Goal: Transaction & Acquisition: Purchase product/service

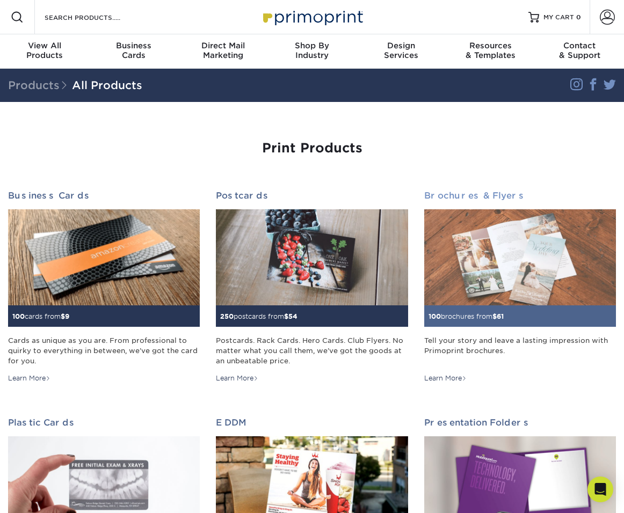
click at [460, 257] on img at bounding box center [520, 257] width 192 height 96
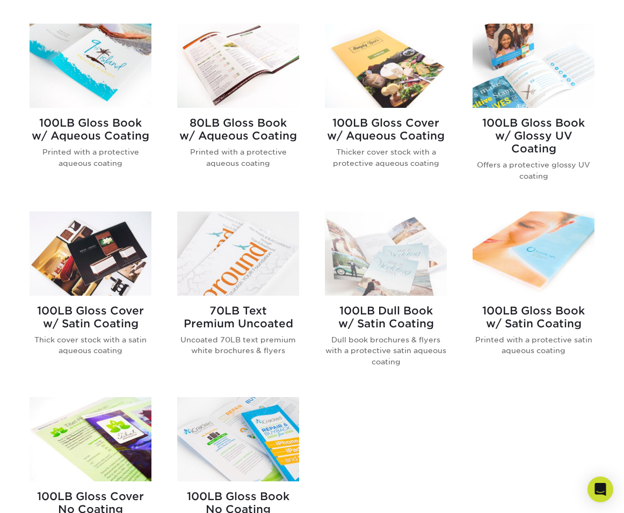
scroll to position [448, 0]
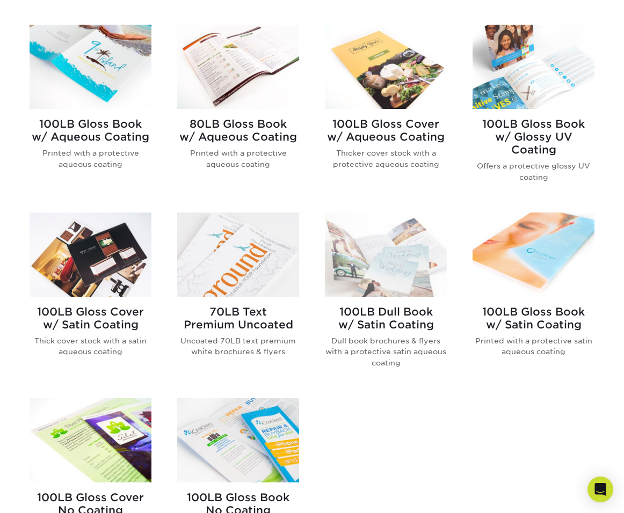
click at [262, 63] on img at bounding box center [238, 67] width 122 height 84
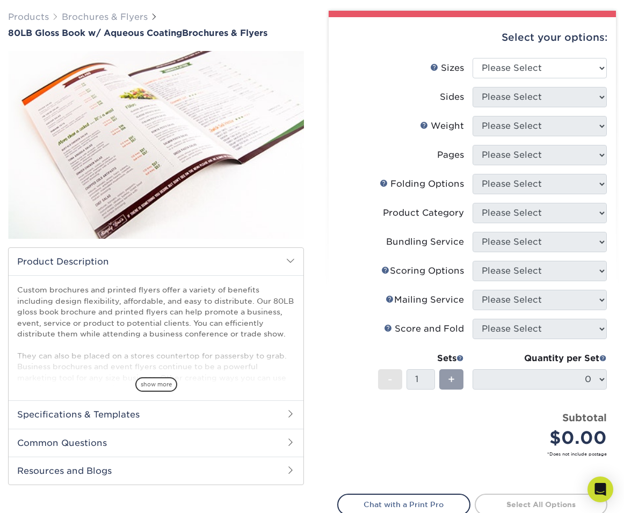
scroll to position [110, 0]
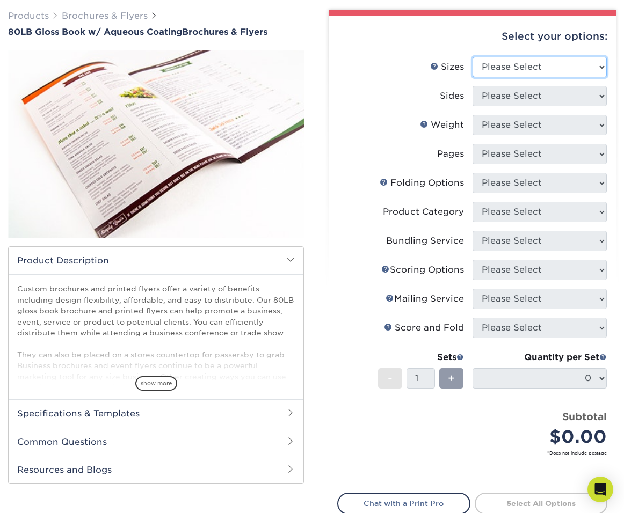
click at [508, 62] on select "Please Select 3.67" x 8.5" 3.67" x 8.5" 4" x 6" 4" x 8.5" 4" x 9" 4" x 11" 4" x…" at bounding box center [539, 67] width 135 height 20
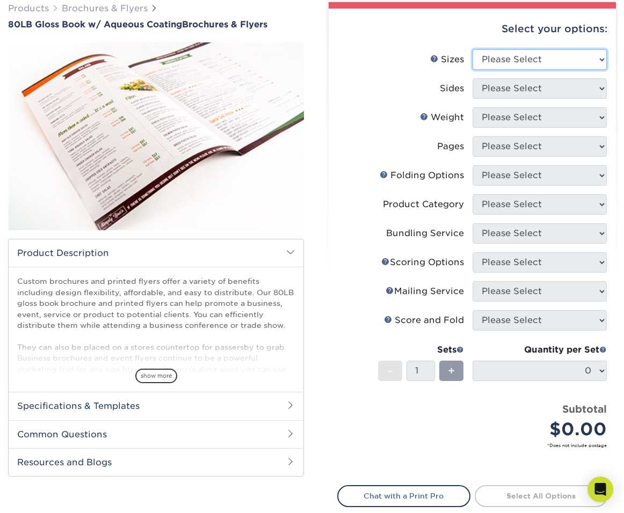
scroll to position [81, 0]
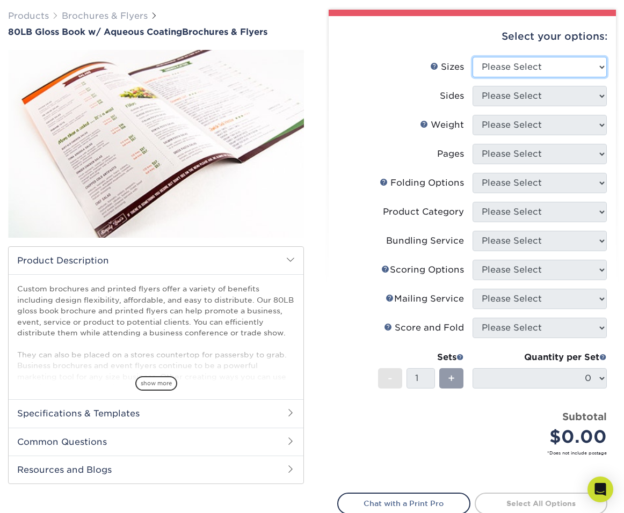
select select "5.50x8.50"
click at [472, 57] on select "Please Select 3.67" x 8.5" 3.67" x 8.5" 4" x 6" 4" x 8.5" 4" x 9" 4" x 11" 4" x…" at bounding box center [539, 67] width 135 height 20
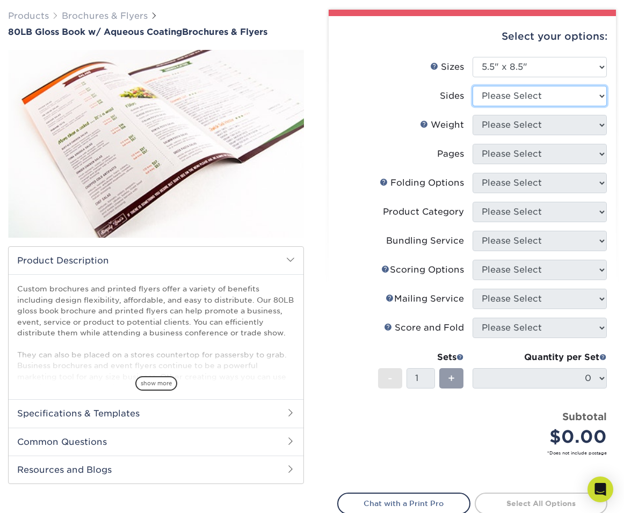
click at [486, 96] on select "Please Select Print Both Sides Print Front Only" at bounding box center [539, 96] width 135 height 20
select select "13abbda7-1d64-4f25-8bb2-c179b224825d"
click at [472, 86] on select "Please Select Print Both Sides Print Front Only" at bounding box center [539, 96] width 135 height 20
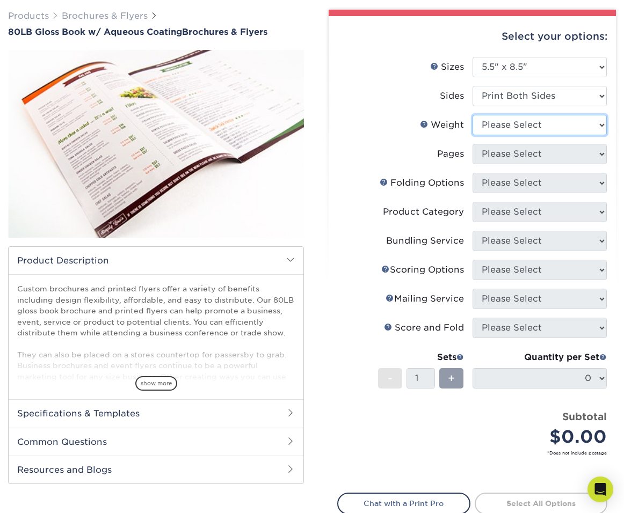
click at [500, 128] on select "Please Select 80LB" at bounding box center [539, 125] width 135 height 20
select select "80LB"
click at [472, 115] on select "Please Select 80LB" at bounding box center [539, 125] width 135 height 20
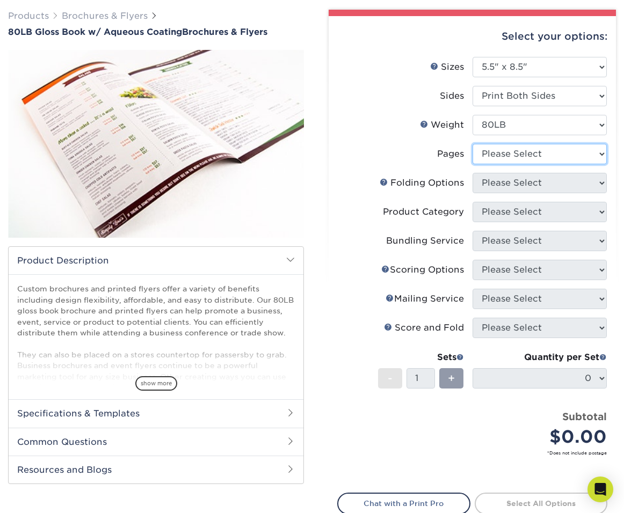
click at [510, 152] on select "Please Select 0" at bounding box center [539, 154] width 135 height 20
click at [472, 144] on select "Please Select 0" at bounding box center [539, 154] width 135 height 20
click at [402, 163] on label "Pages" at bounding box center [405, 154] width 135 height 20
click at [508, 158] on select "Please Select 0" at bounding box center [539, 154] width 135 height 20
select select "0"
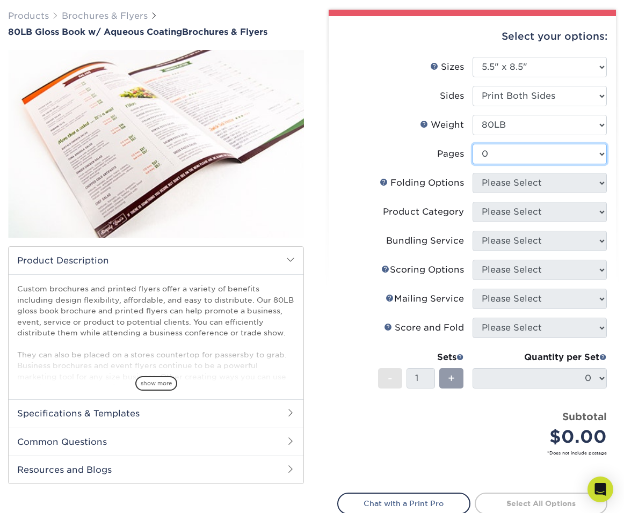
click at [472, 144] on select "Please Select 0" at bounding box center [539, 154] width 135 height 20
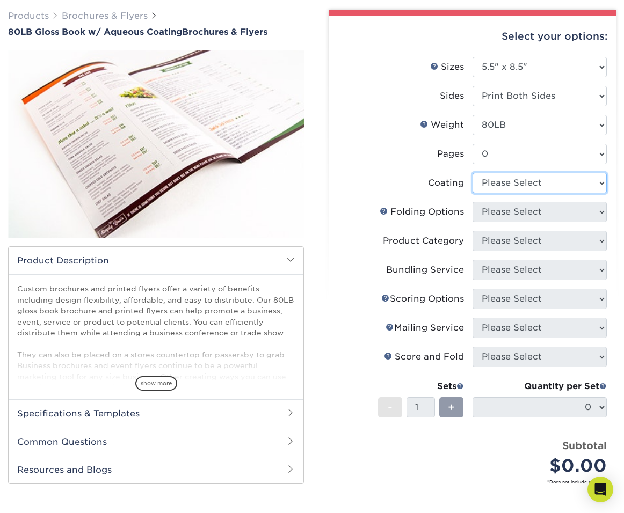
click at [519, 186] on select at bounding box center [539, 183] width 135 height 20
select select "d41dab50-ff65-4f4f-bb17-2afe4d36ae33"
click at [472, 173] on select at bounding box center [539, 183] width 135 height 20
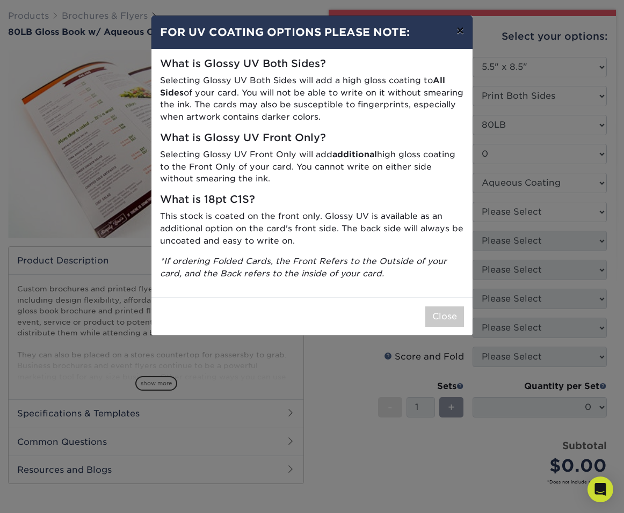
click at [459, 35] on button "×" at bounding box center [460, 31] width 25 height 30
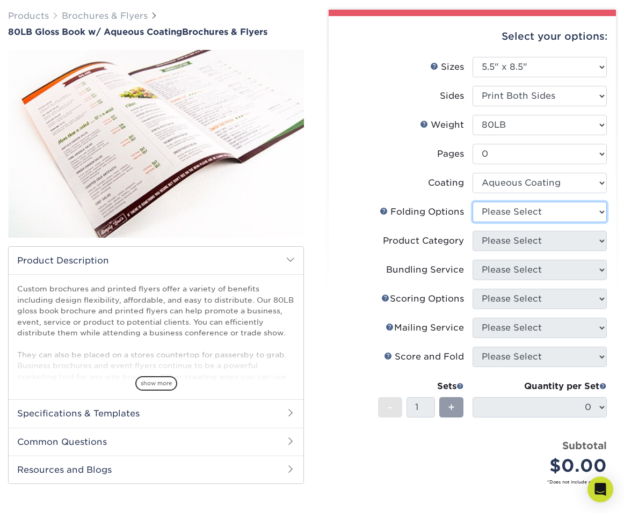
click at [509, 209] on select "Please Select" at bounding box center [539, 212] width 135 height 20
click at [472, 202] on select "Please Select" at bounding box center [539, 212] width 135 height 20
click at [515, 213] on select "Please Select" at bounding box center [539, 212] width 135 height 20
click at [472, 202] on select "Please Select" at bounding box center [539, 212] width 135 height 20
click at [603, 212] on select "Please Select" at bounding box center [539, 212] width 135 height 20
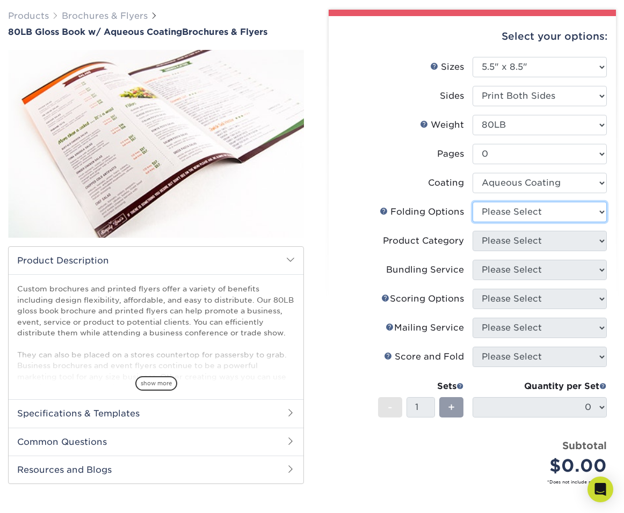
click at [556, 210] on select "Please Select" at bounding box center [539, 212] width 135 height 20
click at [472, 202] on select "Please Select" at bounding box center [539, 212] width 135 height 20
click at [600, 210] on select "Please Select" at bounding box center [539, 212] width 135 height 20
click at [472, 202] on select "Please Select" at bounding box center [539, 212] width 135 height 20
click at [526, 183] on select at bounding box center [539, 183] width 135 height 20
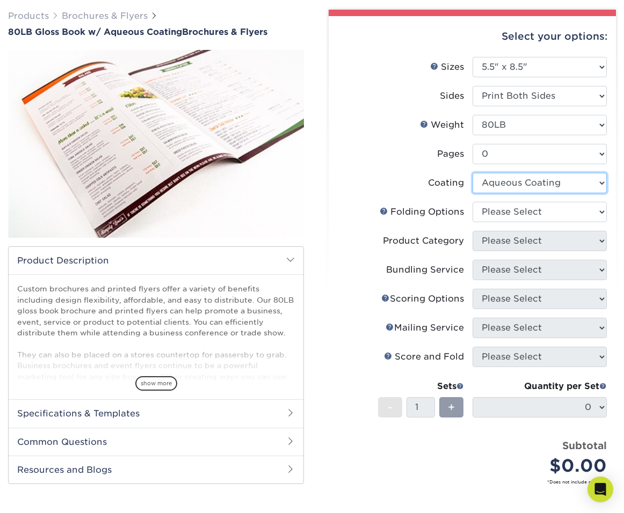
click at [472, 173] on select at bounding box center [539, 183] width 135 height 20
click at [524, 192] on select at bounding box center [539, 183] width 135 height 20
click at [517, 211] on select "Please Select" at bounding box center [539, 212] width 135 height 20
click at [472, 202] on select "Please Select" at bounding box center [539, 212] width 135 height 20
click at [521, 216] on select "Please Select" at bounding box center [539, 212] width 135 height 20
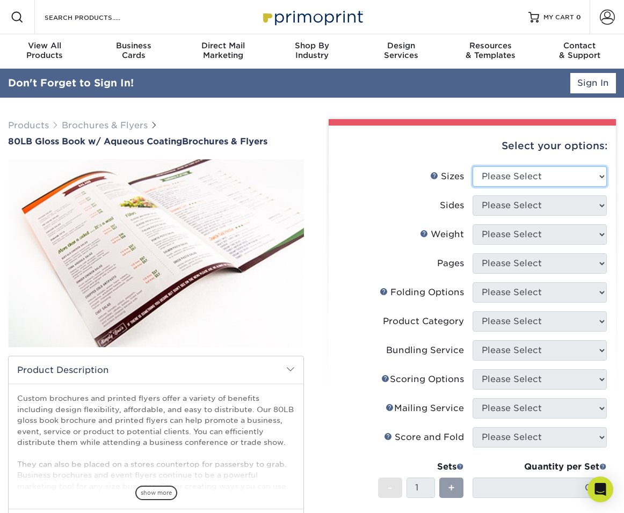
click at [505, 176] on select "Please Select 3.67" x 8.5" 3.67" x 8.5" 4" x 6" 4" x 8.5" 4" x 9" 4" x 11" 4" x…" at bounding box center [539, 176] width 135 height 20
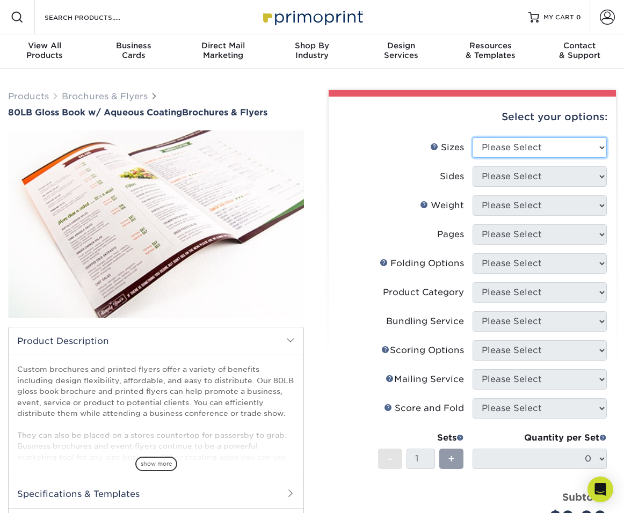
select select "5.50x8.50"
click at [472, 137] on select "Please Select 3.67" x 8.5" 3.67" x 8.5" 4" x 6" 4" x 8.5" 4" x 9" 4" x 11" 4" x…" at bounding box center [539, 147] width 135 height 20
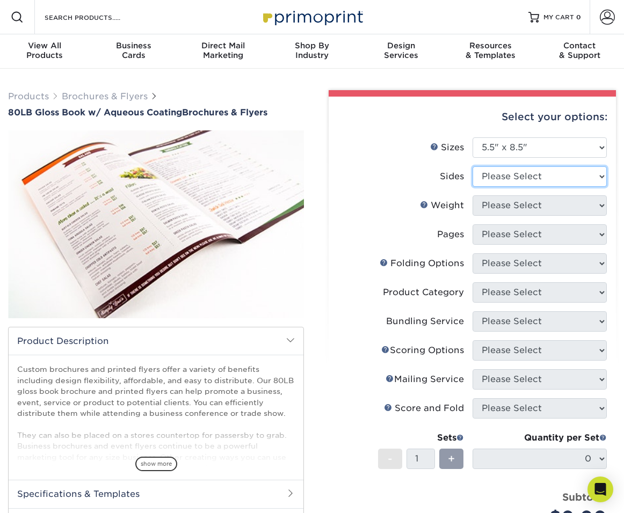
click at [492, 170] on select "Please Select Print Both Sides Print Front Only" at bounding box center [539, 176] width 135 height 20
select select "13abbda7-1d64-4f25-8bb2-c179b224825d"
click at [472, 166] on select "Please Select Print Both Sides Print Front Only" at bounding box center [539, 176] width 135 height 20
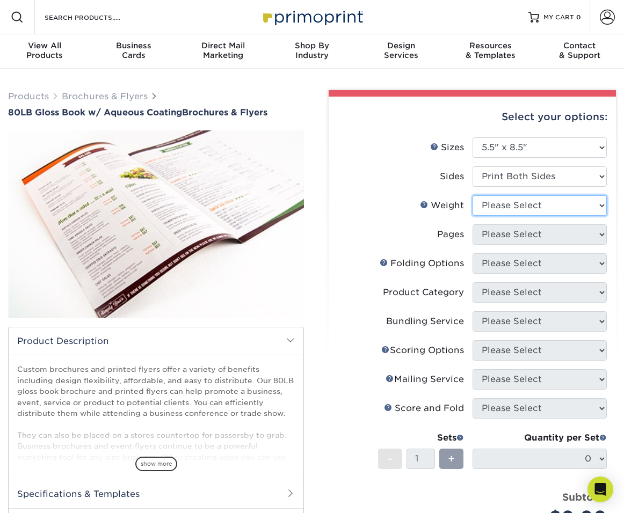
click at [491, 208] on select "Please Select 80LB" at bounding box center [539, 205] width 135 height 20
select select "80LB"
click at [472, 195] on select "Please Select 80LB" at bounding box center [539, 205] width 135 height 20
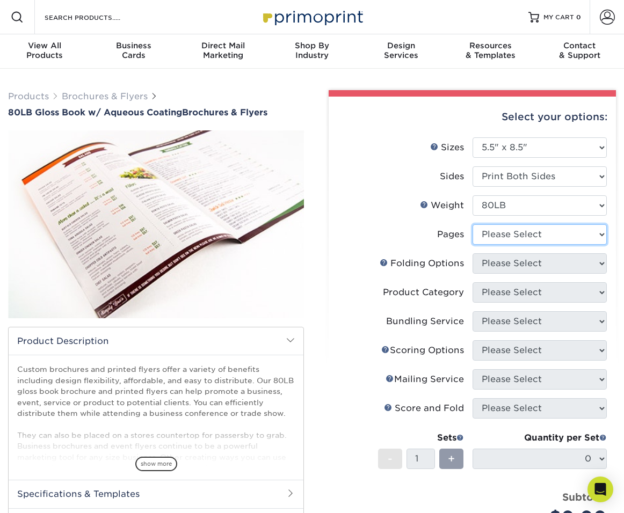
click at [509, 237] on select "Please Select 0" at bounding box center [539, 234] width 135 height 20
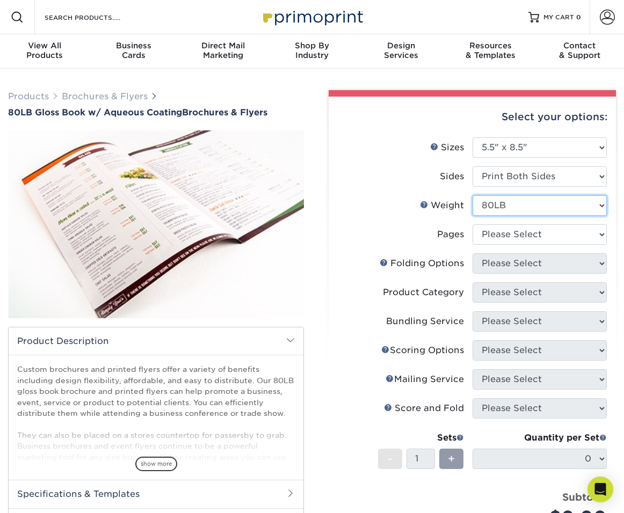
click at [504, 203] on select "Please Select 80LB" at bounding box center [539, 205] width 135 height 20
click at [472, 195] on select "Please Select 80LB" at bounding box center [539, 205] width 135 height 20
click at [514, 173] on select "Please Select Print Both Sides Print Front Only" at bounding box center [539, 176] width 135 height 20
select select "32d3c223-f82c-492b-b915-ba065a00862f"
click at [472, 166] on select "Please Select Print Both Sides Print Front Only" at bounding box center [539, 176] width 135 height 20
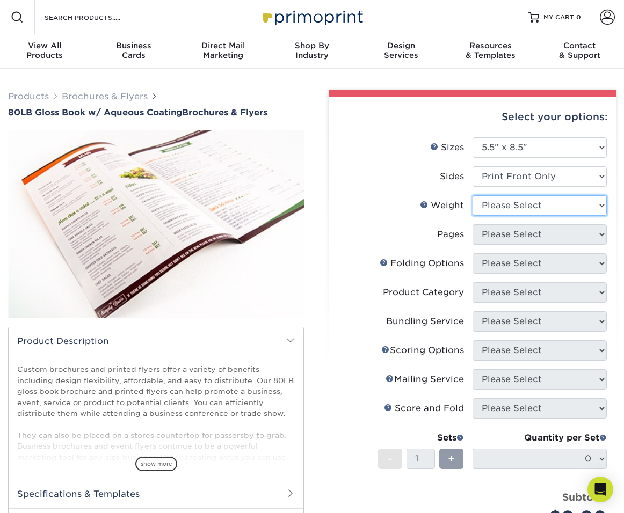
click at [512, 210] on select "Please Select 80LB" at bounding box center [539, 205] width 135 height 20
select select "80LB"
click at [472, 195] on select "Please Select 80LB" at bounding box center [539, 205] width 135 height 20
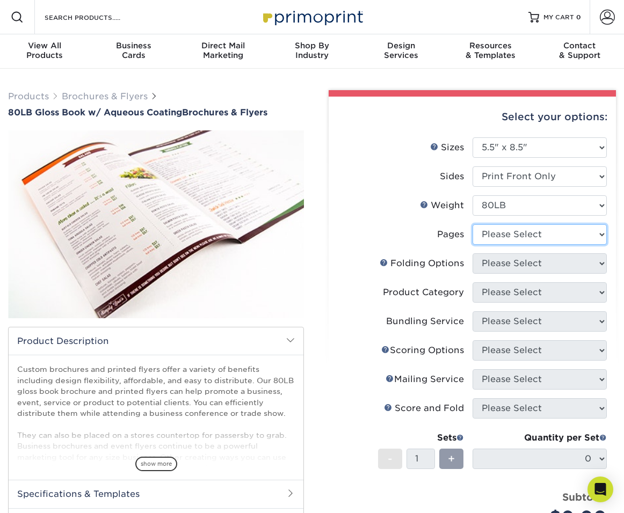
click at [506, 233] on select "Please Select 0" at bounding box center [539, 234] width 135 height 20
select select "0"
click at [472, 224] on select "Please Select 0" at bounding box center [539, 234] width 135 height 20
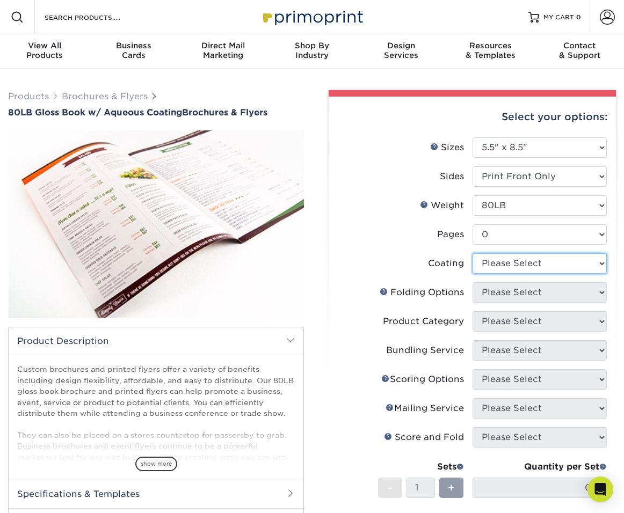
click at [499, 258] on select at bounding box center [539, 263] width 135 height 20
select select "d41dab50-ff65-4f4f-bb17-2afe4d36ae33"
click at [472, 253] on select at bounding box center [539, 263] width 135 height 20
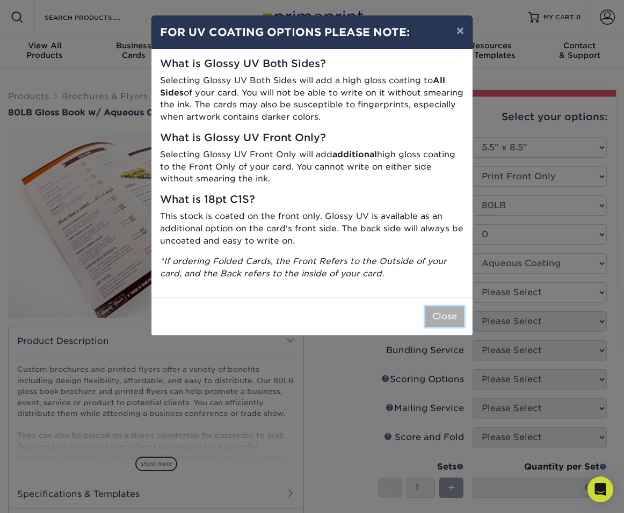
click at [454, 314] on button "Close" at bounding box center [444, 316] width 39 height 20
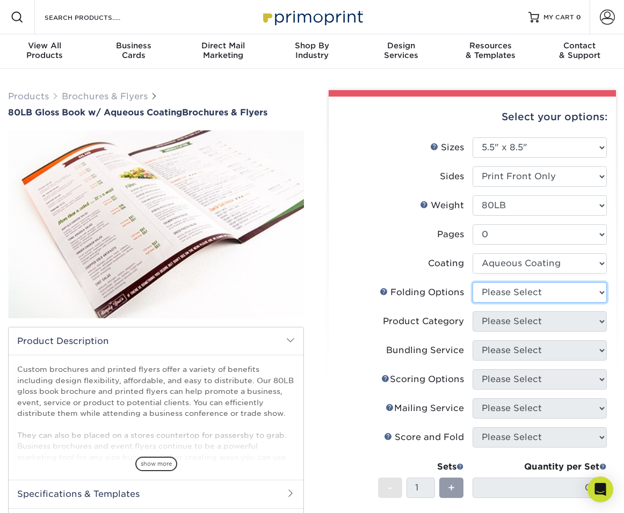
click at [516, 296] on select "Please Select" at bounding box center [539, 292] width 135 height 20
click at [472, 282] on select "Please Select" at bounding box center [539, 292] width 135 height 20
click at [514, 291] on select "Please Select" at bounding box center [539, 292] width 135 height 20
click at [472, 282] on select "Please Select" at bounding box center [539, 292] width 135 height 20
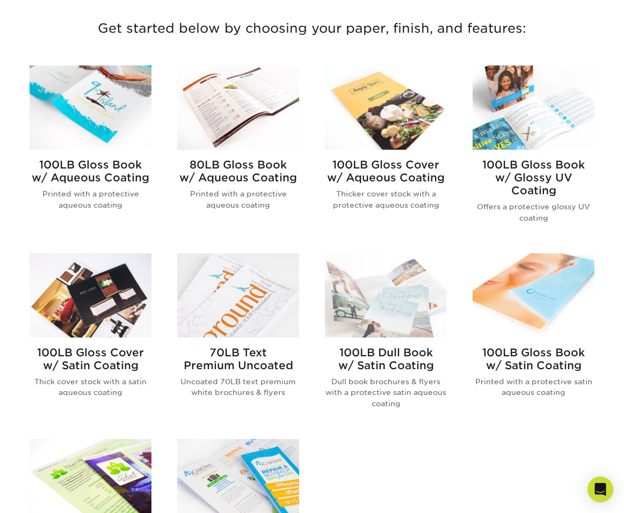
scroll to position [406, 0]
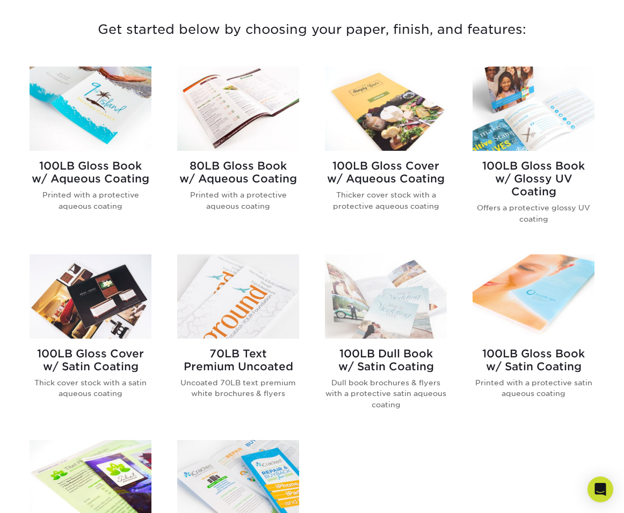
click at [368, 122] on img at bounding box center [386, 109] width 122 height 84
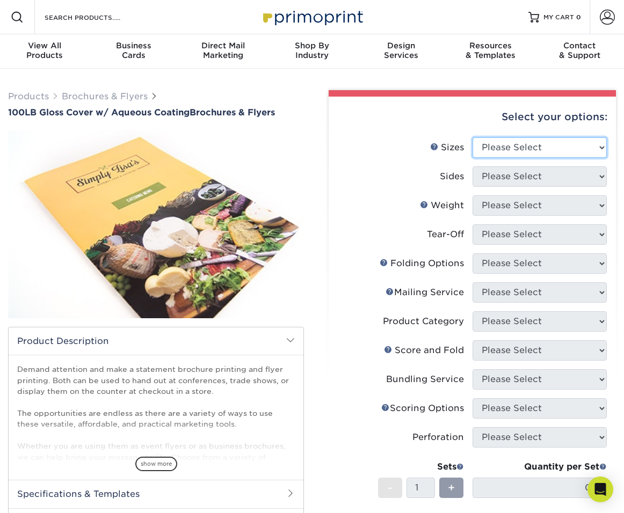
click at [494, 144] on select "Please Select 3.5" x 8.5" 3.5" x 11" 3.67" x 8.5" 4" x 8.5" 4" x 11" 4" x 12" 4…" at bounding box center [539, 147] width 135 height 20
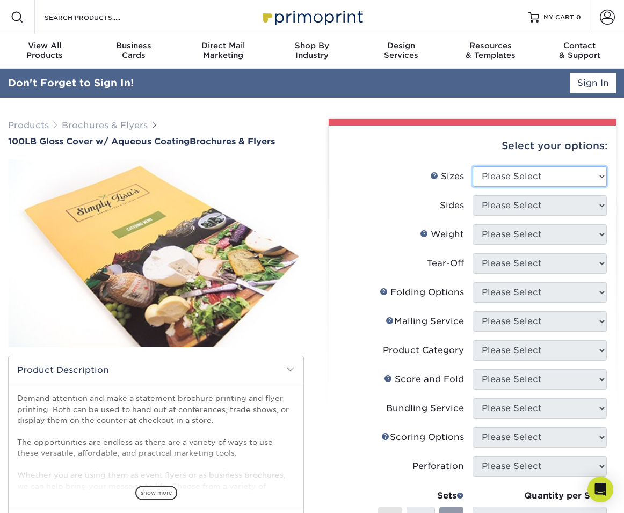
select select "5.50x8.50"
click at [472, 166] on select "Please Select 3.5" x 8.5" 3.5" x 11" 3.67" x 8.5" 4" x 8.5" 4" x 11" 4" x 12" 4…" at bounding box center [539, 176] width 135 height 20
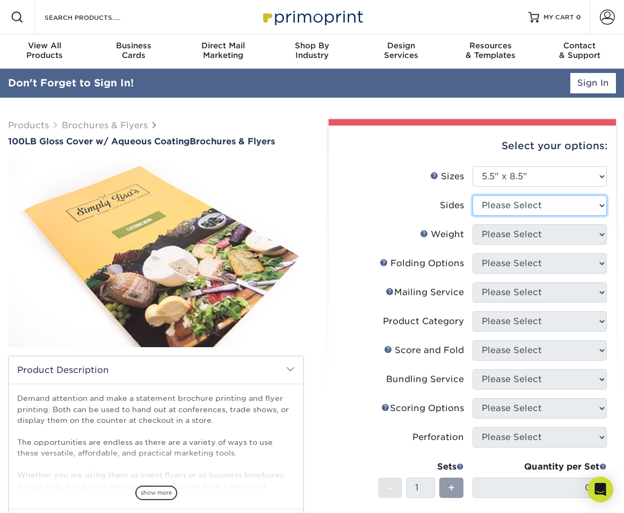
click at [516, 204] on select "Please Select Print Both Sides Print Front Only" at bounding box center [539, 205] width 135 height 20
select select "13abbda7-1d64-4f25-8bb2-c179b224825d"
click at [472, 195] on select "Please Select Print Both Sides Print Front Only" at bounding box center [539, 205] width 135 height 20
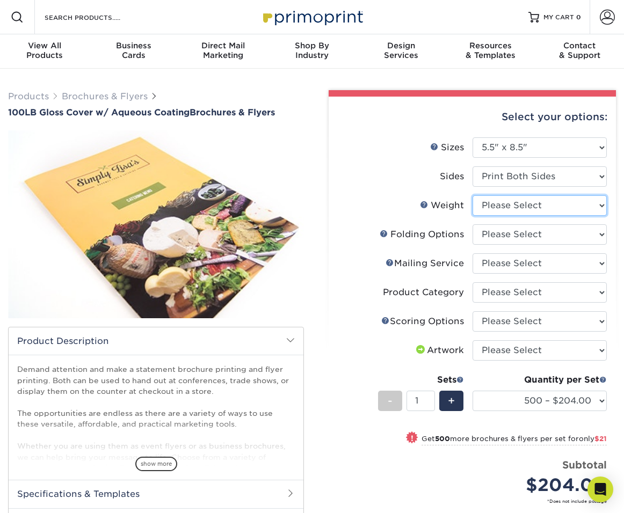
click at [509, 207] on select "Please Select 100LB" at bounding box center [539, 205] width 135 height 20
select select "100LB"
click at [472, 195] on select "Please Select 100LB" at bounding box center [539, 205] width 135 height 20
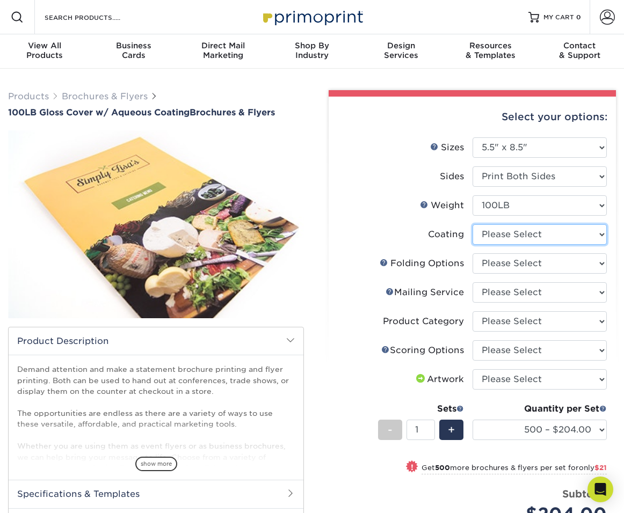
click at [515, 232] on select at bounding box center [539, 234] width 135 height 20
select select "d41dab50-ff65-4f4f-bb17-2afe4d36ae33"
click at [472, 224] on select at bounding box center [539, 234] width 135 height 20
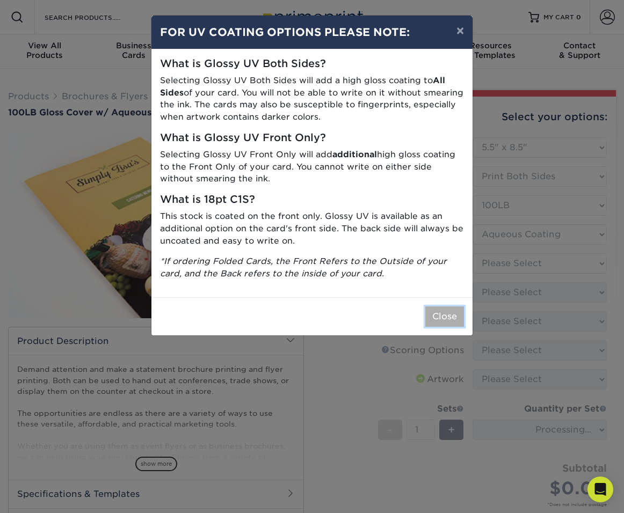
click at [448, 311] on button "Close" at bounding box center [444, 316] width 39 height 20
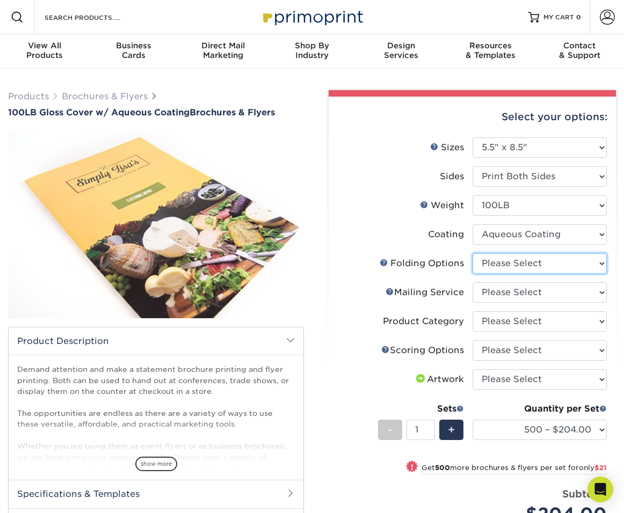
click at [515, 267] on select "Please Select FLAT - No Folding" at bounding box center [539, 263] width 135 height 20
select select "9b1d5825-34d1-4721-9874-ed79abb003d7"
click at [472, 253] on select "Please Select FLAT - No Folding" at bounding box center [539, 263] width 135 height 20
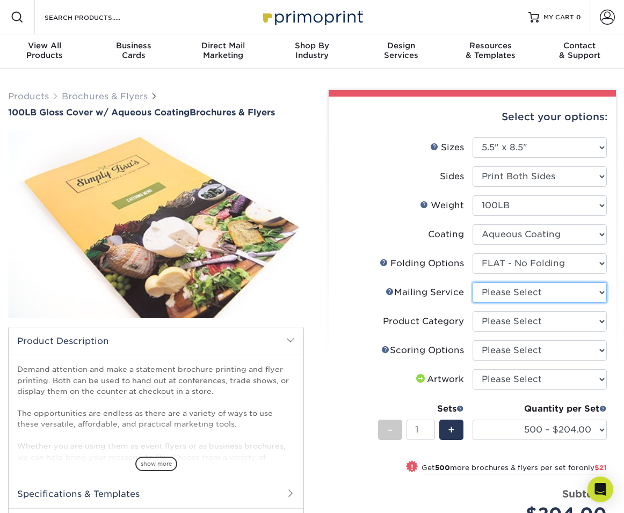
click at [519, 282] on select "Please Select No Direct Mailing Service No, I will mail/stamp/imprint Direct Ma…" at bounding box center [539, 292] width 135 height 20
select select "3e5e9bdd-d78a-4c28-a41d-fe1407925ca6"
click at [472, 282] on select "Please Select No Direct Mailing Service No, I will mail/stamp/imprint Direct Ma…" at bounding box center [539, 292] width 135 height 20
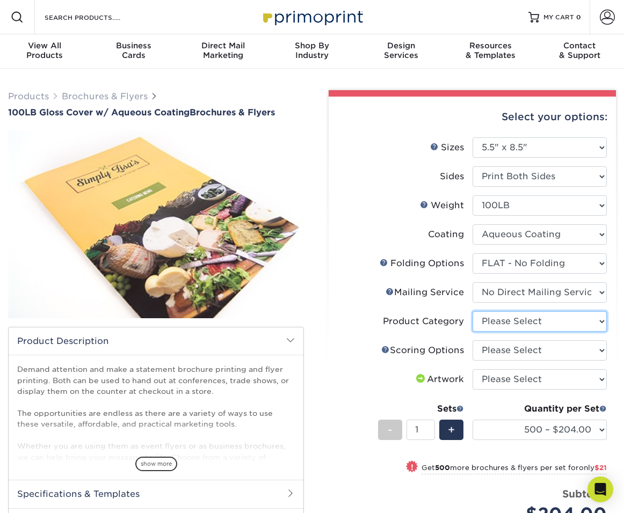
click at [521, 323] on select "Please Select Flyers and Brochures" at bounding box center [539, 321] width 135 height 20
select select "1a668080-6b7c-4174-b399-2c3833b27ef4"
click at [472, 311] on select "Please Select Flyers and Brochures" at bounding box center [539, 321] width 135 height 20
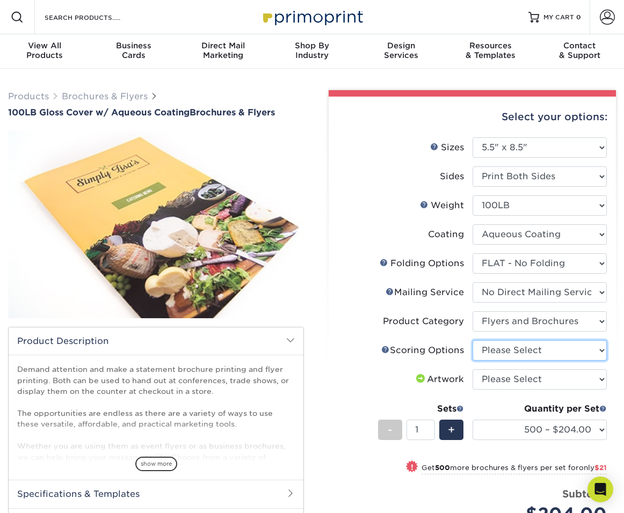
click at [525, 350] on select "Please Select No Scoring One Score Two Scores" at bounding box center [539, 350] width 135 height 20
click at [472, 340] on select "Please Select No Scoring One Score Two Scores" at bounding box center [539, 350] width 135 height 20
click at [517, 349] on select "Please Select No Scoring One Score Two Scores" at bounding box center [539, 350] width 135 height 20
select select "16ebe401-5398-422d-8cb0-f3adbb82deb5"
click at [472, 340] on select "Please Select No Scoring One Score Two Scores" at bounding box center [539, 350] width 135 height 20
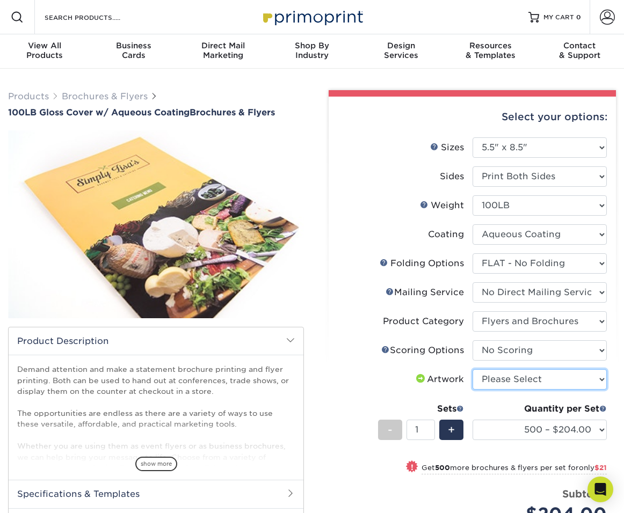
click at [532, 378] on select "Please Select I will upload files I need a design - $175" at bounding box center [539, 379] width 135 height 20
select select "upload"
click at [472, 369] on select "Please Select I will upload files I need a design - $175" at bounding box center [539, 379] width 135 height 20
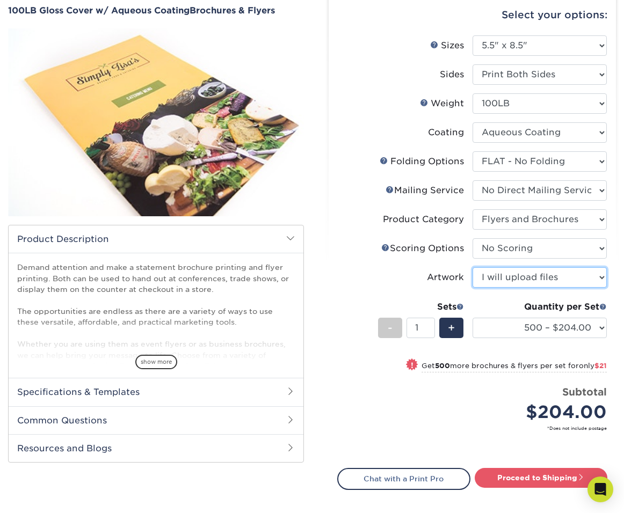
scroll to position [103, 0]
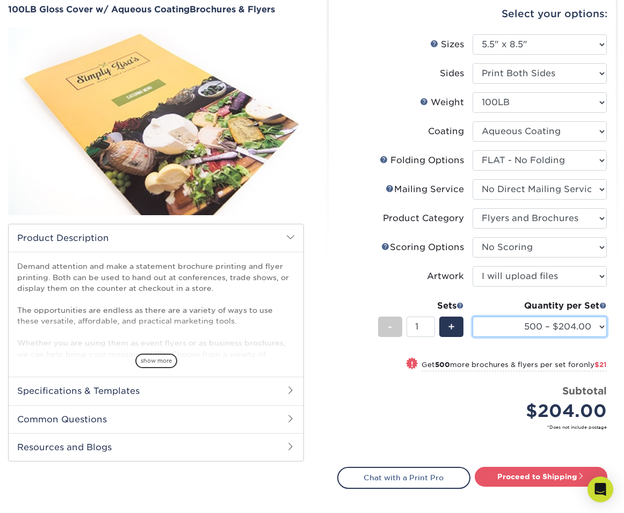
click at [528, 327] on select "500 – $204.00 1000 – $225.00 2000 – $265.00 2500 – $331.00 3000 – $410.00 4000 …" at bounding box center [539, 327] width 135 height 20
click at [539, 322] on select "500 – $204.00 1000 – $225.00 2000 – $265.00 2500 – $331.00 3000 – $410.00 4000 …" at bounding box center [539, 327] width 135 height 20
select select "5000 – $514.00"
click at [472, 317] on select "500 – $204.00 1000 – $225.00 2000 – $265.00 2500 – $331.00 3000 – $410.00 4000 …" at bounding box center [539, 327] width 135 height 20
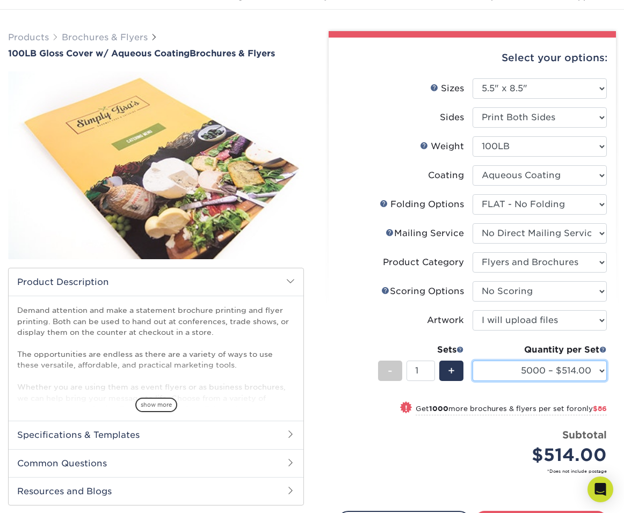
scroll to position [58, 0]
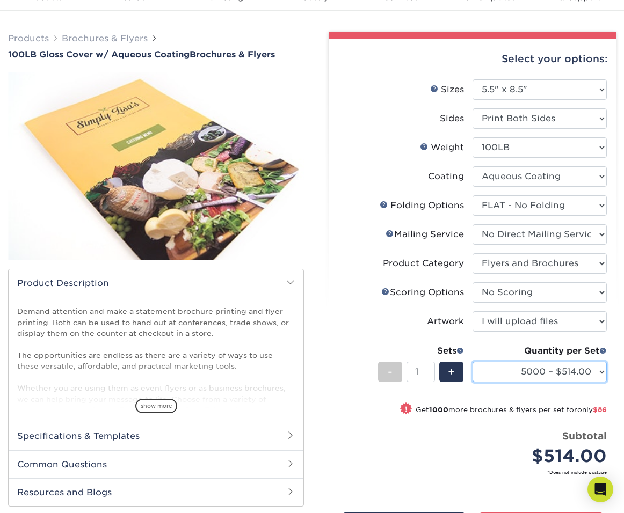
click at [493, 379] on select "500 – $204.00 1000 – $225.00 2000 – $265.00 2500 – $331.00 3000 – $410.00 4000 …" at bounding box center [539, 372] width 135 height 20
drag, startPoint x: 362, startPoint y: 280, endPoint x: 352, endPoint y: 277, distance: 10.7
click at [362, 280] on li "Product Category Please Select Flyers and Brochures" at bounding box center [472, 267] width 269 height 29
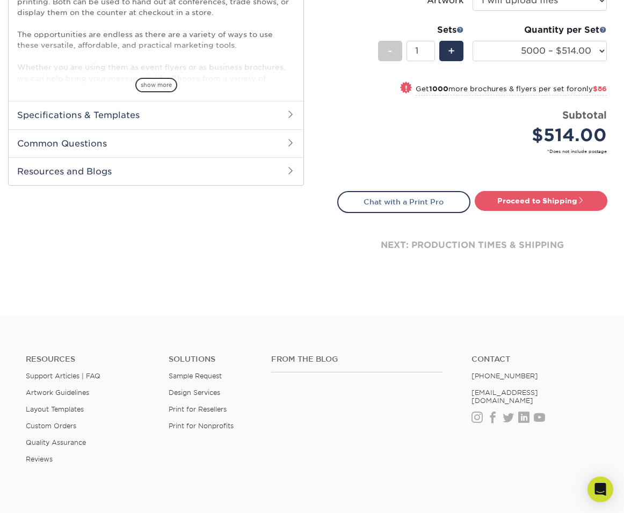
scroll to position [382, 0]
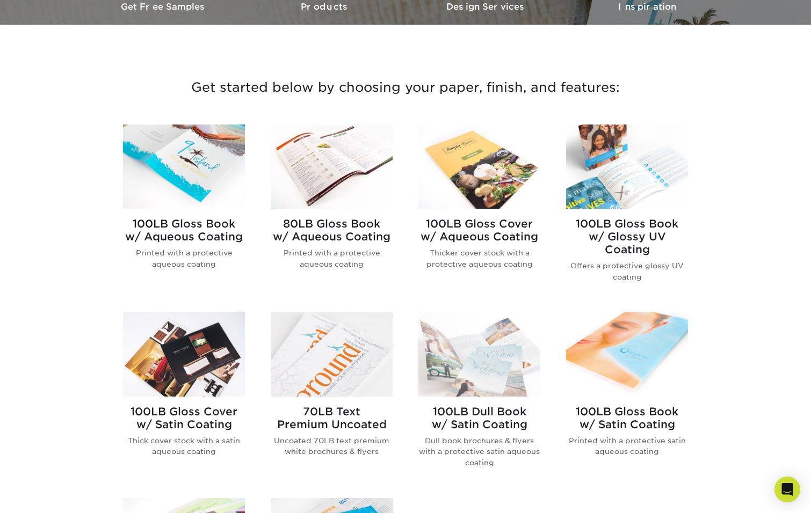
scroll to position [346, 0]
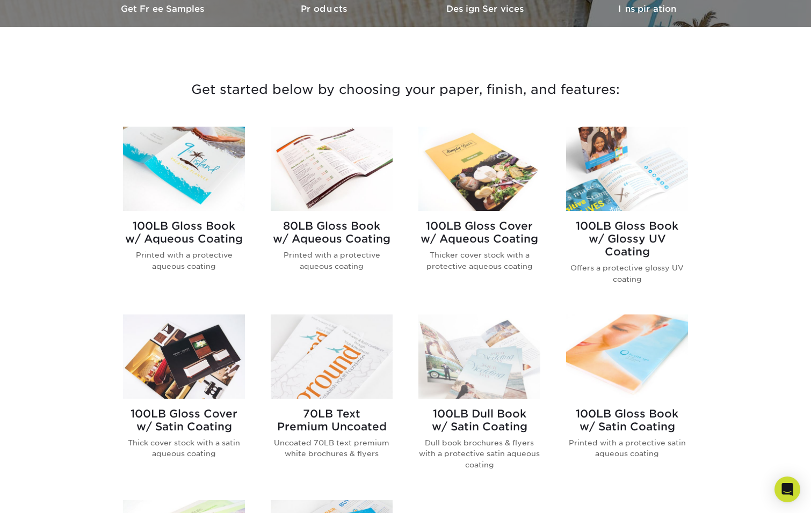
click at [174, 244] on h2 "100LB Gloss Book w/ Aqueous Coating" at bounding box center [184, 233] width 122 height 26
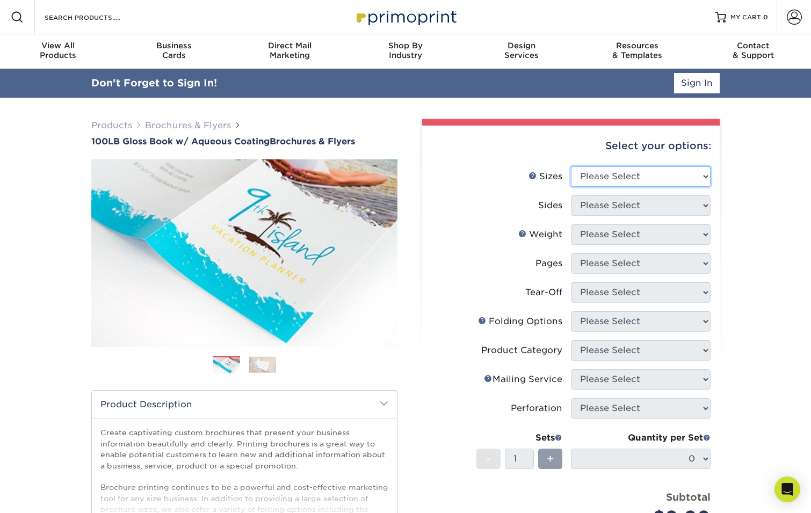
click at [616, 176] on select "Please Select 3.5" x 8.5" 3.5" x 11" 3.67" x 8.5" 4" x 6" 4" x 8.5" 4" x 9" 4" …" at bounding box center [641, 176] width 140 height 20
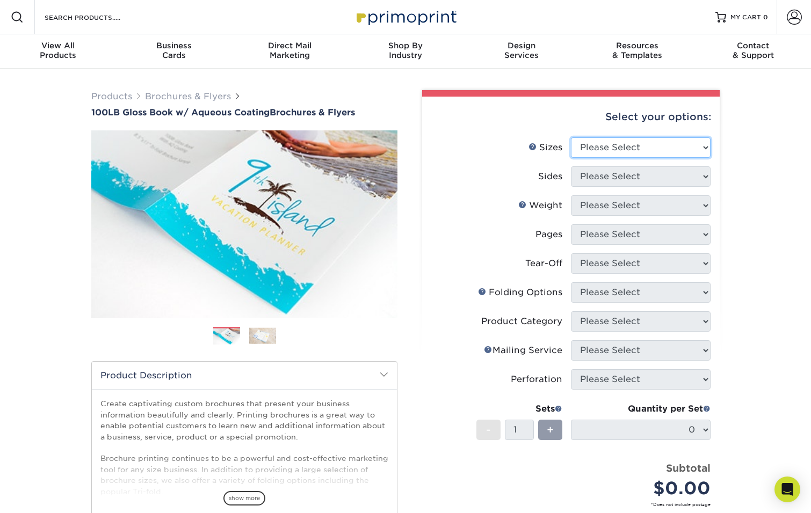
click at [639, 144] on select "Please Select 3.5" x 8.5" 3.5" x 11" 3.67" x 8.5" 4" x 6" 4" x 8.5" 4" x 9" 4" …" at bounding box center [641, 147] width 140 height 20
click at [645, 151] on select "Please Select 3.5" x 8.5" 3.5" x 11" 3.67" x 8.5" 4" x 6" 4" x 8.5" 4" x 9" 4" …" at bounding box center [641, 147] width 140 height 20
select select "5.50x8.50"
click at [571, 137] on select "Please Select 3.5" x 8.5" 3.5" x 11" 3.67" x 8.5" 4" x 6" 4" x 8.5" 4" x 9" 4" …" at bounding box center [641, 147] width 140 height 20
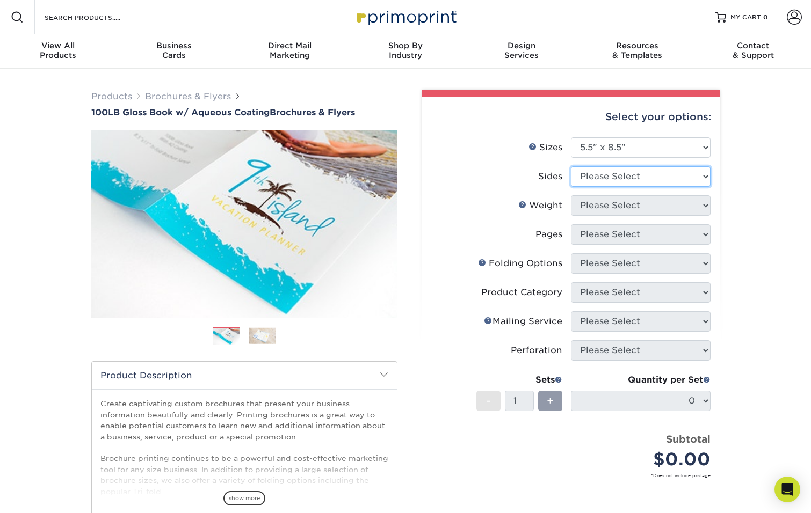
click at [589, 177] on select "Please Select Print Both Sides Print Front Only" at bounding box center [641, 176] width 140 height 20
select select "13abbda7-1d64-4f25-8bb2-c179b224825d"
click at [571, 166] on select "Please Select Print Both Sides Print Front Only" at bounding box center [641, 176] width 140 height 20
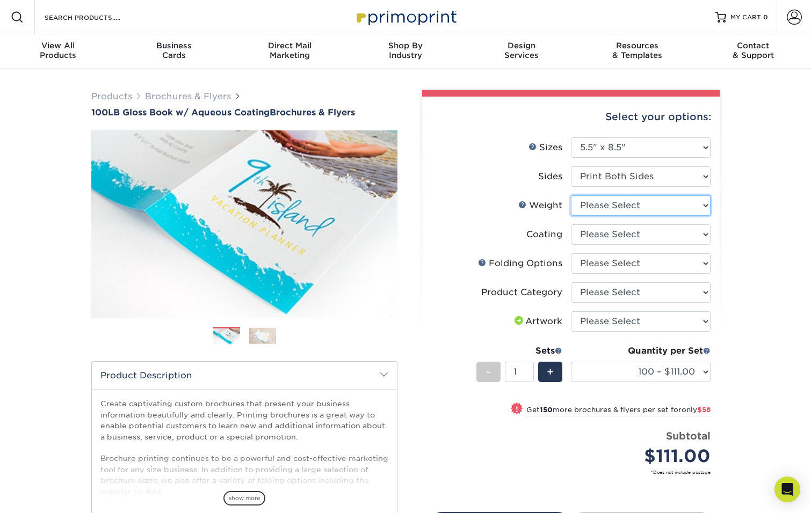
click at [611, 202] on select "Please Select 100LB" at bounding box center [641, 205] width 140 height 20
select select "100LB"
click at [571, 195] on select "Please Select 100LB" at bounding box center [641, 205] width 140 height 20
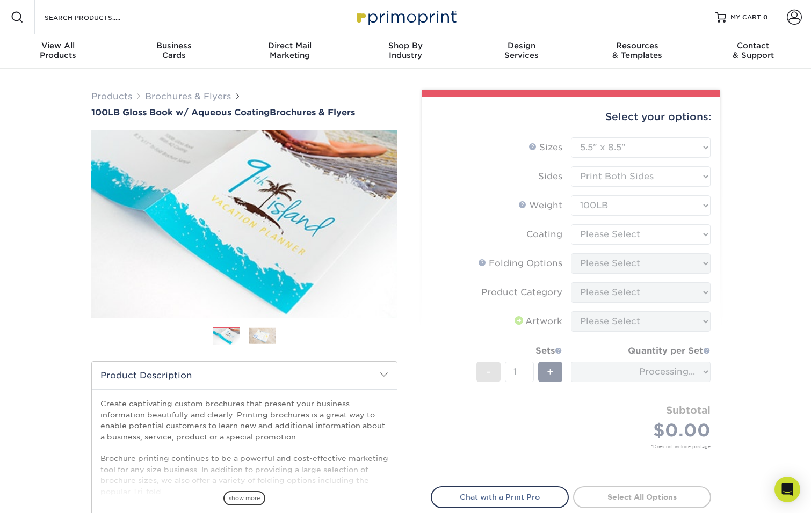
click at [610, 230] on form "Sizes Help Sizes Please Select 3.5" x 8.5" 3.5" x 11" 3.67" x 8.5" 4" x 6" 4" x…" at bounding box center [570, 305] width 280 height 337
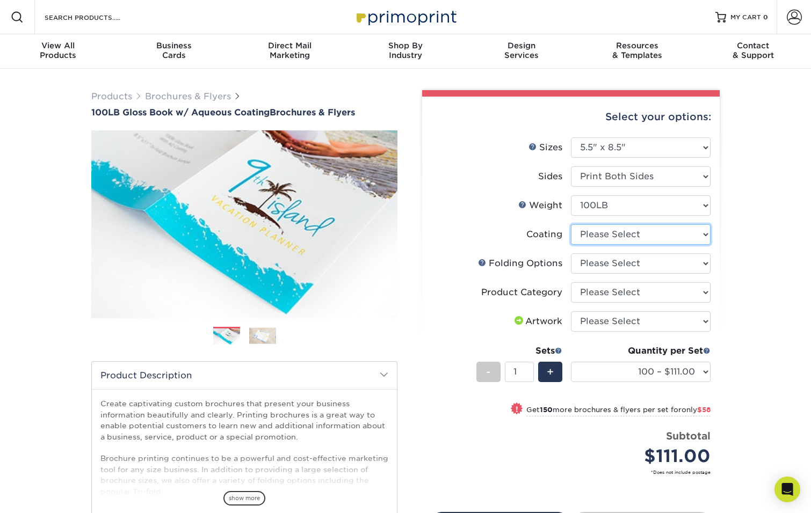
click at [609, 232] on select at bounding box center [641, 234] width 140 height 20
select select "d41dab50-ff65-4f4f-bb17-2afe4d36ae33"
click at [571, 224] on select at bounding box center [641, 234] width 140 height 20
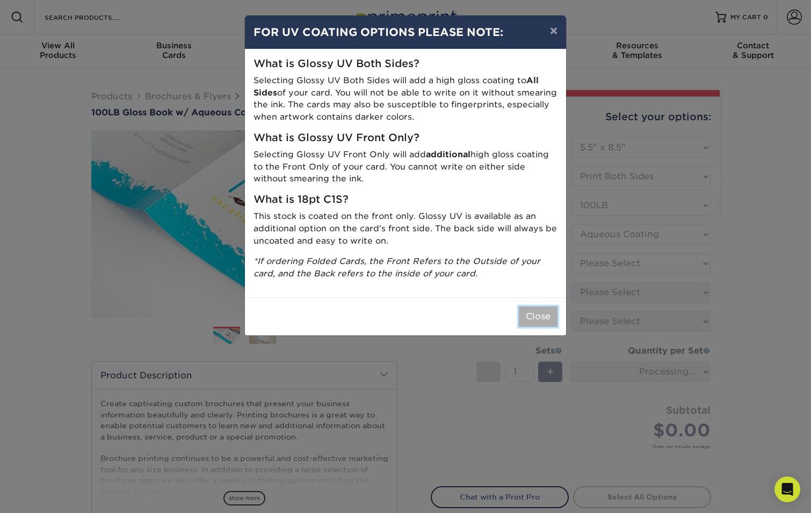
click at [534, 322] on button "Close" at bounding box center [538, 316] width 39 height 20
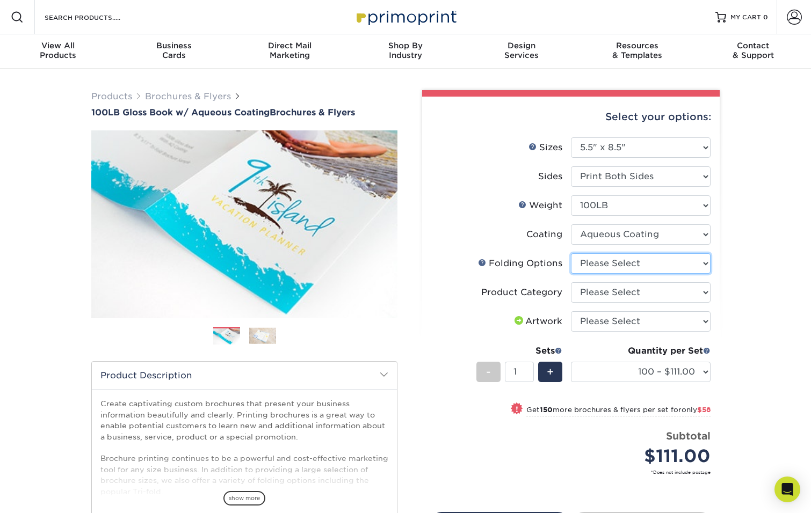
click at [612, 262] on select "Please Select FLAT - No Folding Tri-Fold / Letter Fold Z-Fold Half-Fold" at bounding box center [641, 263] width 140 height 20
select select "9b1d5825-34d1-4721-9874-ed79abb003d7"
click at [571, 253] on select "Please Select FLAT - No Folding Tri-Fold / Letter Fold Z-Fold Half-Fold" at bounding box center [641, 263] width 140 height 20
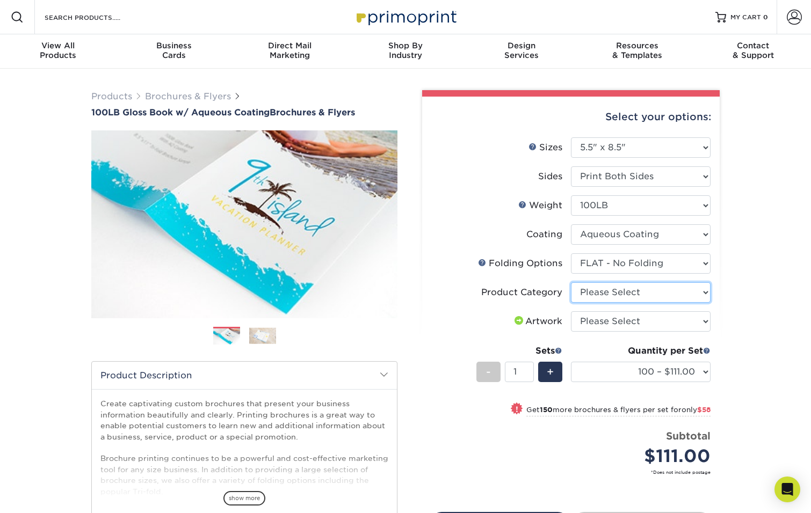
click at [613, 293] on select "Please Select Flyers and Brochures" at bounding box center [641, 292] width 140 height 20
select select "1a668080-6b7c-4174-b399-2c3833b27ef4"
click at [571, 282] on select "Please Select Flyers and Brochures" at bounding box center [641, 292] width 140 height 20
click at [610, 323] on select "Please Select I will upload files I need a design - $175" at bounding box center [641, 321] width 140 height 20
select select "upload"
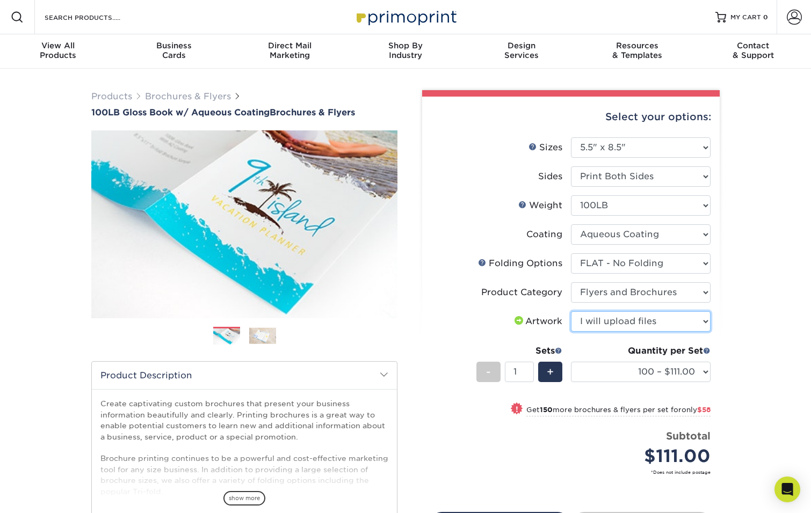
click at [571, 311] on select "Please Select I will upload files I need a design - $175" at bounding box center [641, 321] width 140 height 20
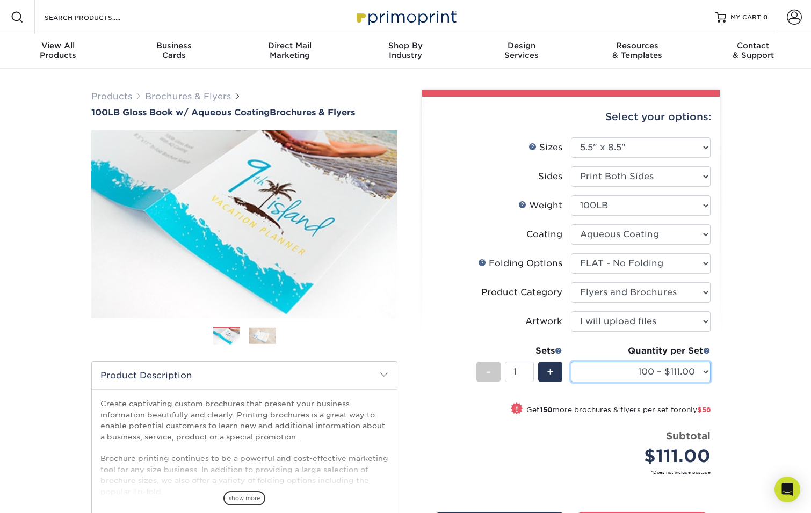
click at [613, 371] on select "100 – $111.00 250 – $169.00 500 – $180.00 1000 – $187.00 2000 – $219.00 2500 – …" at bounding box center [641, 372] width 140 height 20
select select "10000 – $590.00"
click at [571, 362] on select "100 – $111.00 250 – $169.00 500 – $180.00 1000 – $187.00 2000 – $219.00 2500 – …" at bounding box center [641, 372] width 140 height 20
click at [662, 377] on select "100 – $111.00 250 – $169.00 500 – $180.00 1000 – $187.00 2000 – $219.00 2500 – …" at bounding box center [641, 372] width 140 height 20
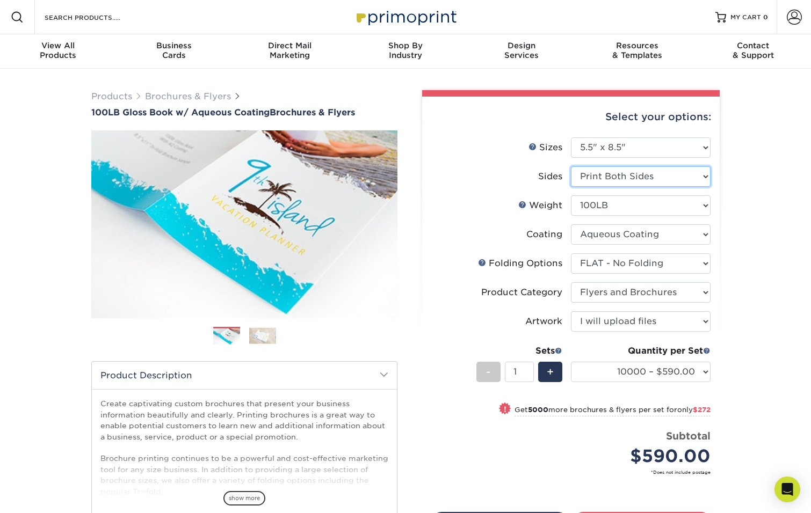
click at [625, 181] on select "Please Select Print Both Sides Print Front Only" at bounding box center [641, 176] width 140 height 20
select select "32d3c223-f82c-492b-b915-ba065a00862f"
click at [571, 166] on select "Please Select Print Both Sides Print Front Only" at bounding box center [641, 176] width 140 height 20
select select "-1"
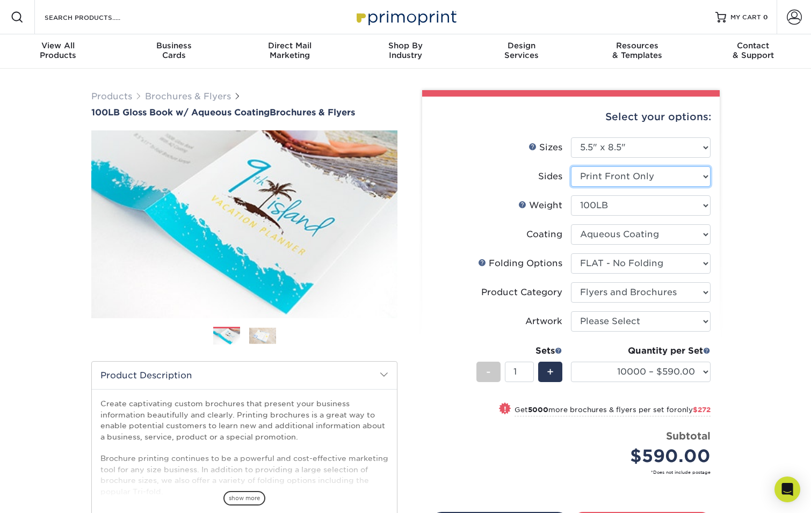
select select "-1"
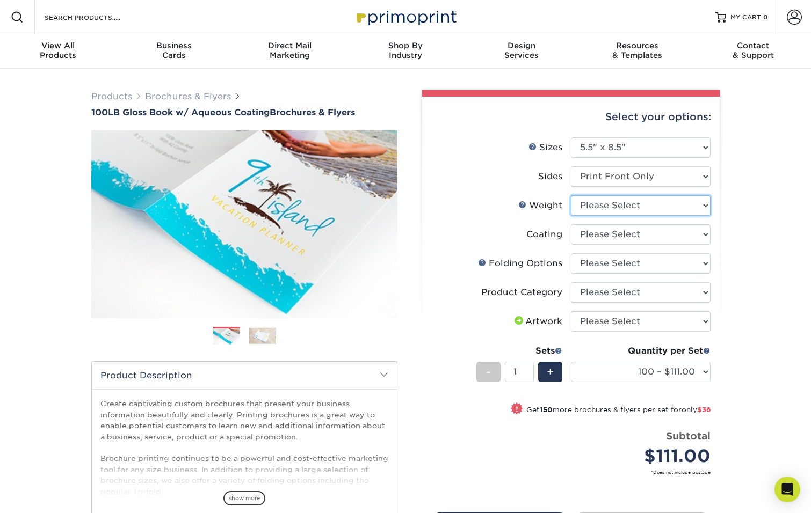
click at [619, 206] on select "Please Select 100LB" at bounding box center [641, 205] width 140 height 20
select select "100LB"
click at [571, 195] on select "Please Select 100LB" at bounding box center [641, 205] width 140 height 20
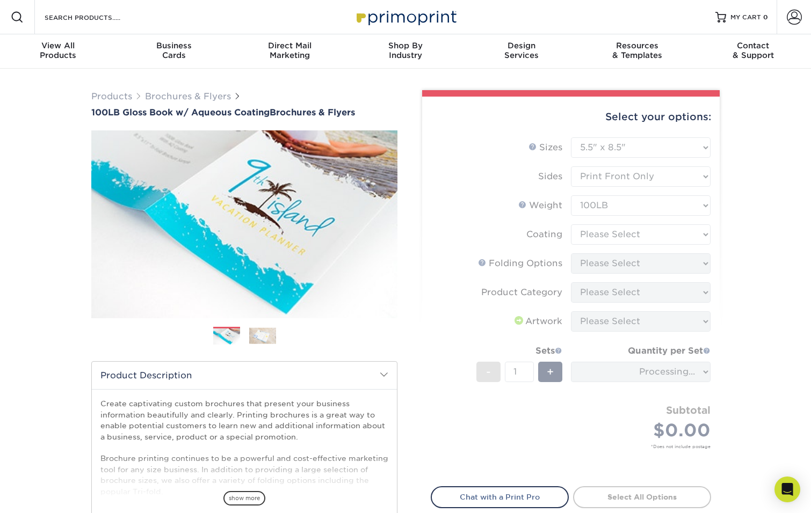
click at [598, 234] on form "Sizes Help Sizes Please Select 3.5" x 8.5" 3.5" x 11" 3.67" x 8.5" 4" x 6" 4" x…" at bounding box center [570, 305] width 280 height 337
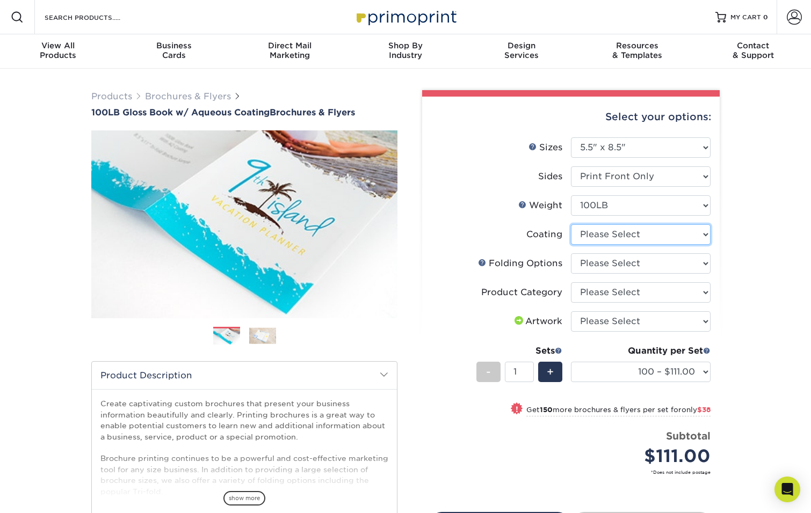
click at [598, 234] on select at bounding box center [641, 234] width 140 height 20
select select "d41dab50-ff65-4f4f-bb17-2afe4d36ae33"
click at [571, 224] on select at bounding box center [641, 234] width 140 height 20
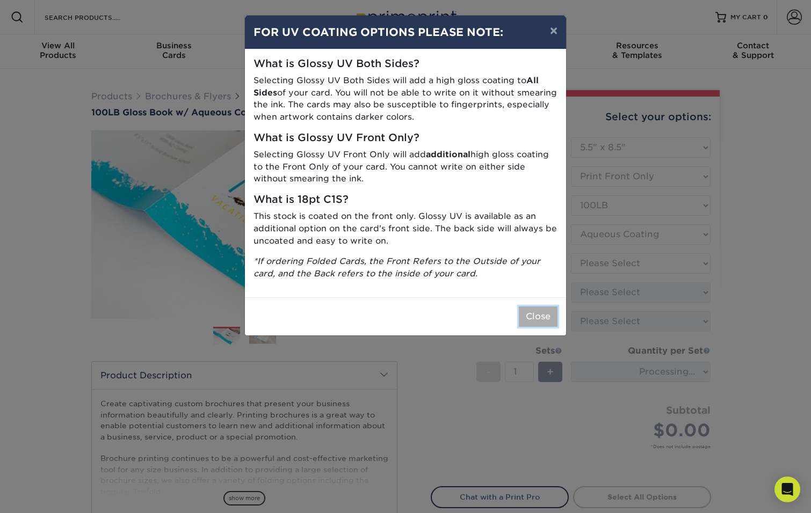
click at [534, 317] on button "Close" at bounding box center [538, 316] width 39 height 20
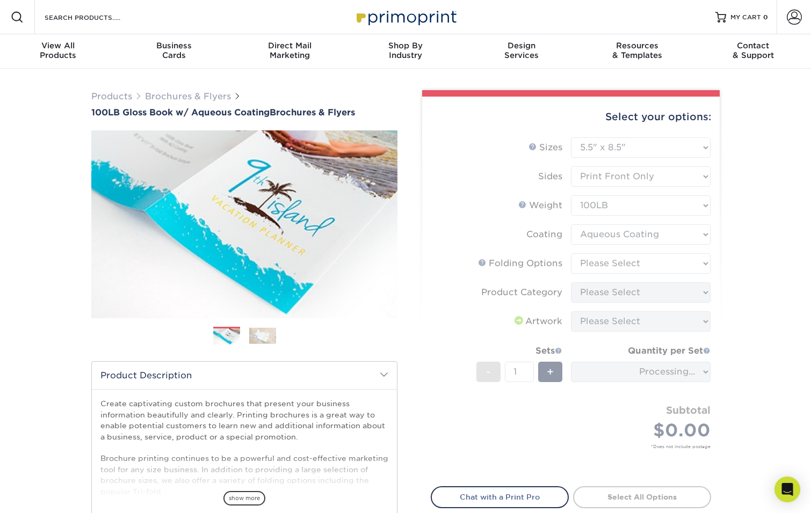
click at [604, 264] on form "Sizes Help Sizes Please Select 3.5" x 8.5" 3.5" x 11" 3.67" x 8.5" 4" x 6" 4" x…" at bounding box center [570, 305] width 280 height 337
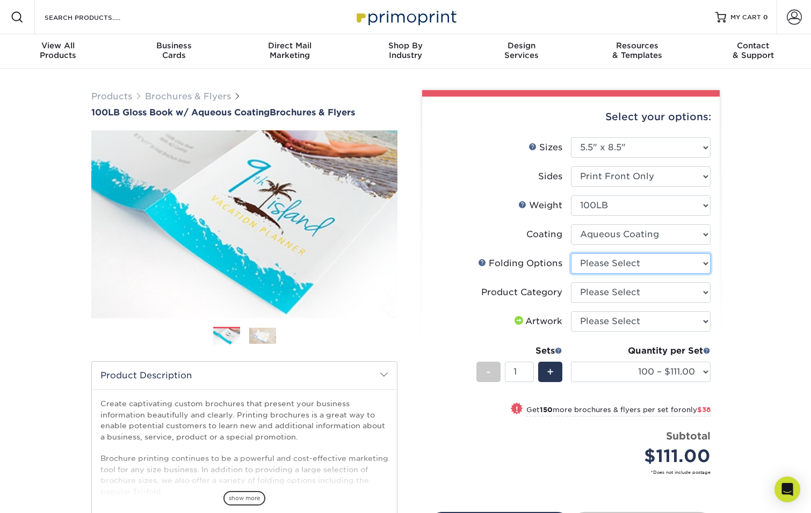
click at [604, 264] on select "Please Select FLAT - No Folding Tri-Fold / Letter Fold Z-Fold Half-Fold" at bounding box center [641, 263] width 140 height 20
select select "9b1d5825-34d1-4721-9874-ed79abb003d7"
click at [571, 253] on select "Please Select FLAT - No Folding Tri-Fold / Letter Fold Z-Fold Half-Fold" at bounding box center [641, 263] width 140 height 20
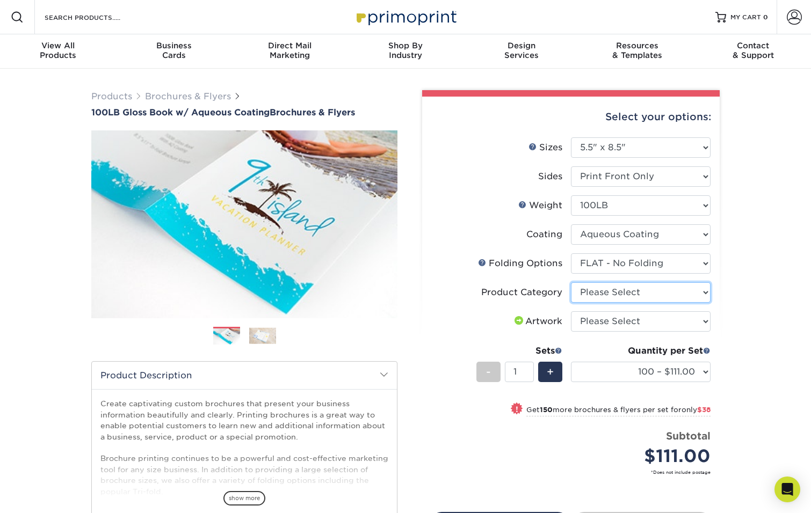
click at [600, 294] on select "Please Select Flyers and Brochures" at bounding box center [641, 292] width 140 height 20
select select "1a668080-6b7c-4174-b399-2c3833b27ef4"
click at [571, 282] on select "Please Select Flyers and Brochures" at bounding box center [641, 292] width 140 height 20
click at [616, 321] on select "Please Select I will upload files I need a design - $175" at bounding box center [641, 321] width 140 height 20
select select "upload"
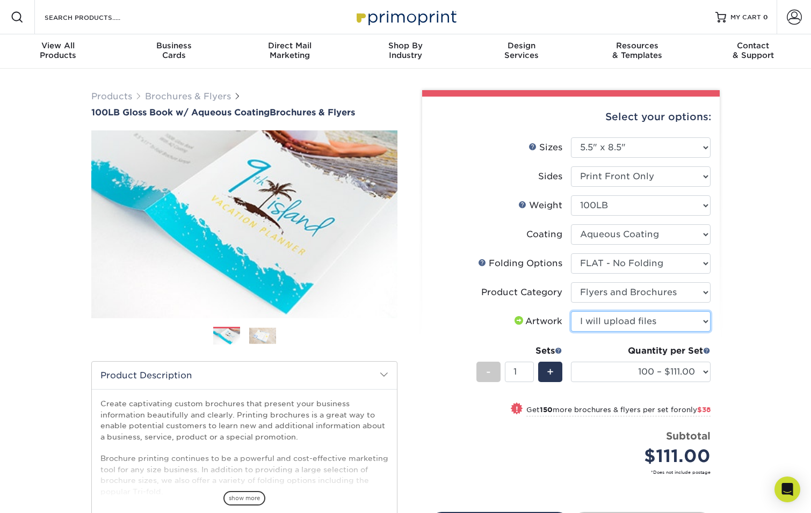
click at [571, 311] on select "Please Select I will upload files I need a design - $175" at bounding box center [641, 321] width 140 height 20
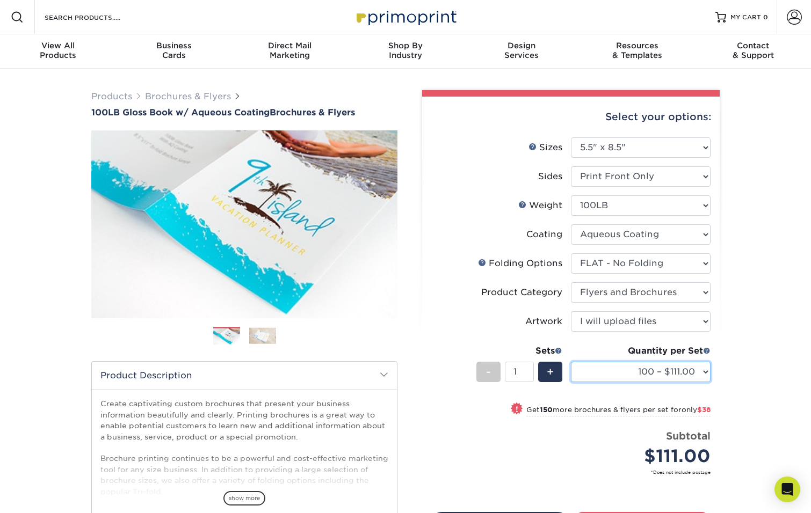
click at [626, 369] on select "100 – $111.00 250 – $149.00 500 – $166.00 1000 – $176.00 2000 – $209.00 2500 – …" at bounding box center [641, 372] width 140 height 20
click at [571, 362] on select "100 – $111.00 250 – $149.00 500 – $166.00 1000 – $176.00 2000 – $209.00 2500 – …" at bounding box center [641, 372] width 140 height 20
click at [640, 377] on select "100 – $111.00 250 – $149.00 500 – $166.00 1000 – $176.00 2000 – $209.00 2500 – …" at bounding box center [641, 372] width 140 height 20
select select "5000 – $311.00"
click at [571, 362] on select "100 – $111.00 250 – $149.00 500 – $166.00 1000 – $176.00 2000 – $209.00 2500 – …" at bounding box center [641, 372] width 140 height 20
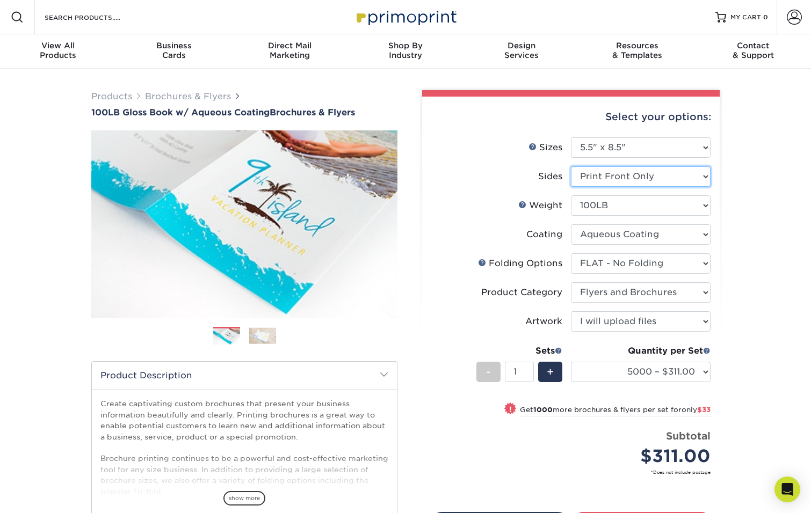
click at [607, 174] on select "Please Select Print Both Sides Print Front Only" at bounding box center [641, 176] width 140 height 20
select select "13abbda7-1d64-4f25-8bb2-c179b224825d"
click at [571, 166] on select "Please Select Print Both Sides Print Front Only" at bounding box center [641, 176] width 140 height 20
select select "-1"
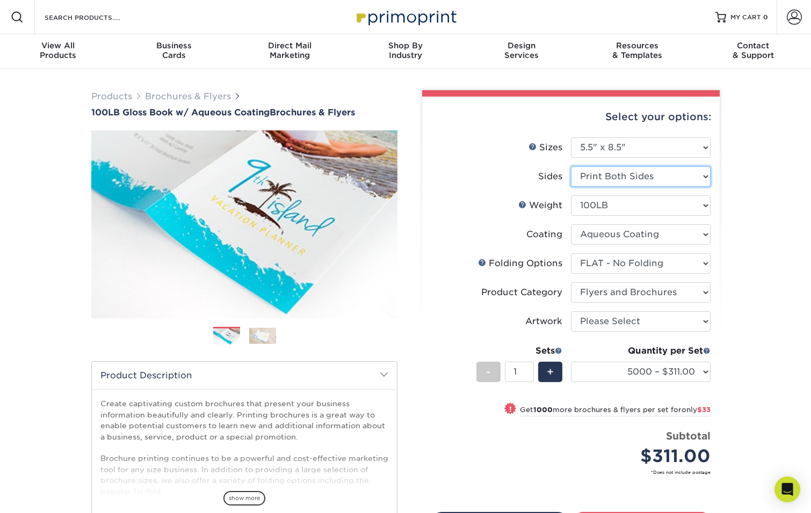
select select "-1"
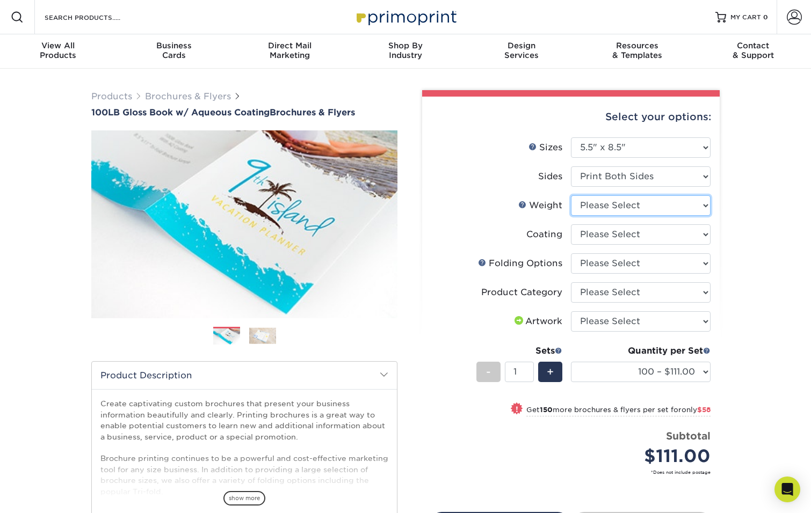
click at [603, 208] on select "Please Select 100LB" at bounding box center [641, 205] width 140 height 20
select select "100LB"
click at [571, 195] on select "Please Select 100LB" at bounding box center [641, 205] width 140 height 20
click at [644, 237] on select at bounding box center [641, 234] width 140 height 20
select select "d41dab50-ff65-4f4f-bb17-2afe4d36ae33"
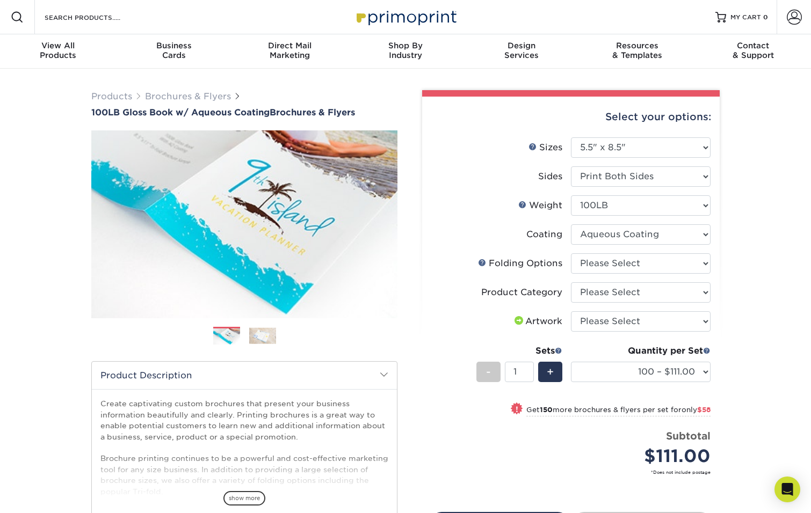
click at [571, 224] on select at bounding box center [641, 234] width 140 height 20
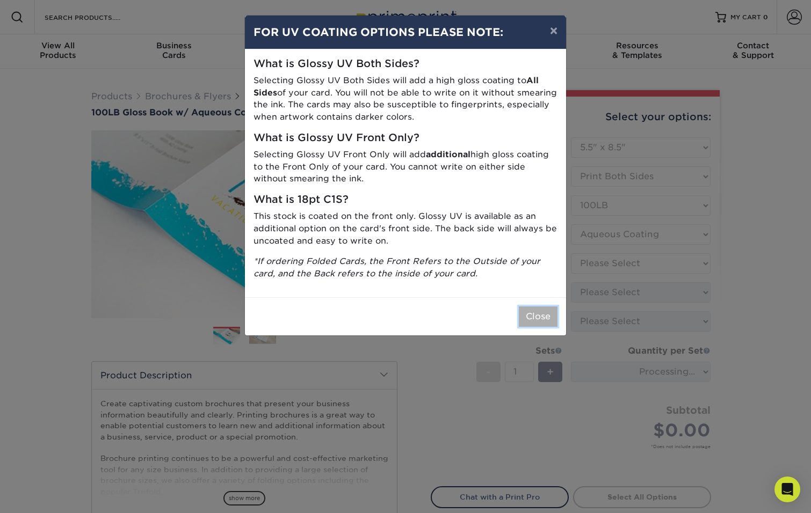
click at [537, 318] on button "Close" at bounding box center [538, 316] width 39 height 20
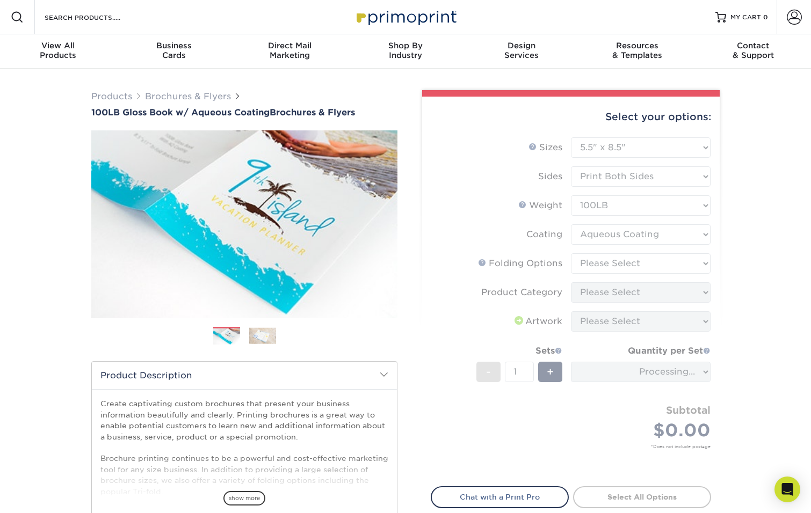
click at [595, 264] on form "Sizes Help Sizes Please Select 3.5" x 8.5" 3.5" x 11" 3.67" x 8.5" 4" x 6" 4" x…" at bounding box center [570, 305] width 280 height 337
click at [611, 265] on form "Sizes Help Sizes Please Select 3.5" x 8.5" 3.5" x 11" 3.67" x 8.5" 4" x 6" 4" x…" at bounding box center [570, 305] width 280 height 337
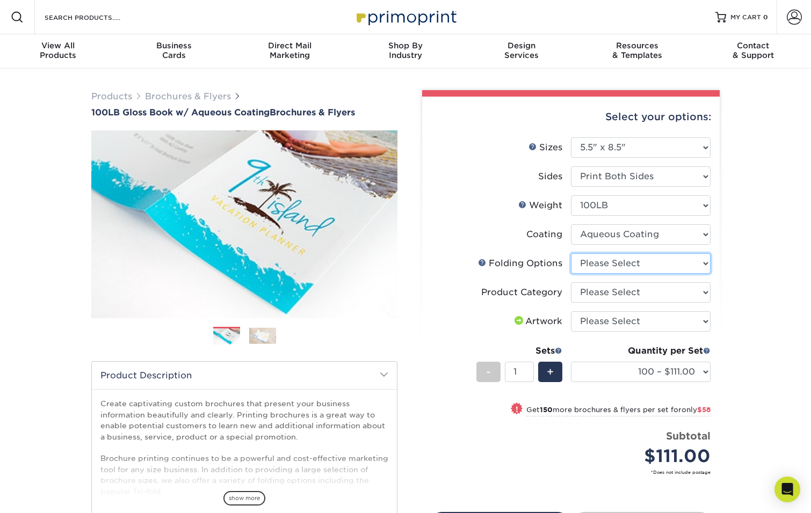
click at [609, 262] on select "Please Select FLAT - No Folding Tri-Fold / Letter Fold Z-Fold Half-Fold" at bounding box center [641, 263] width 140 height 20
select select "9b1d5825-34d1-4721-9874-ed79abb003d7"
click at [571, 253] on select "Please Select FLAT - No Folding Tri-Fold / Letter Fold Z-Fold Half-Fold" at bounding box center [641, 263] width 140 height 20
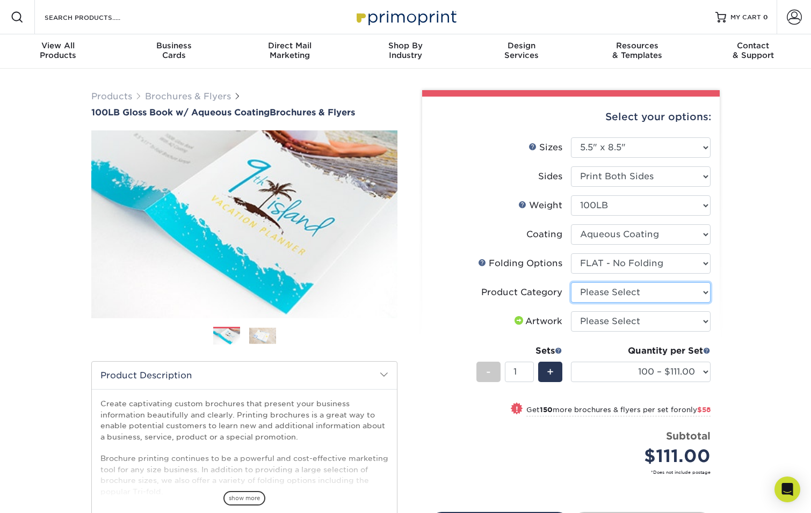
click at [594, 289] on select "Please Select Flyers and Brochures" at bounding box center [641, 292] width 140 height 20
select select "1a668080-6b7c-4174-b399-2c3833b27ef4"
click at [571, 282] on select "Please Select Flyers and Brochures" at bounding box center [641, 292] width 140 height 20
click at [592, 319] on select "Please Select I will upload files I need a design - $175" at bounding box center [641, 321] width 140 height 20
select select "upload"
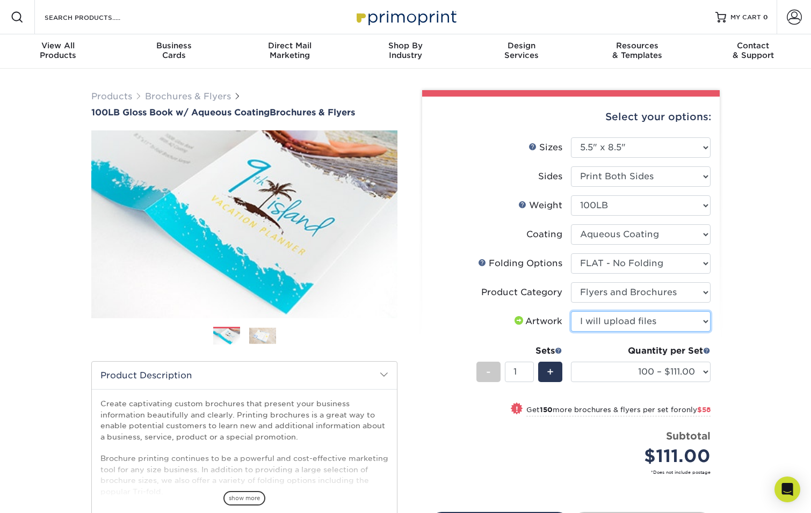
click at [571, 311] on select "Please Select I will upload files I need a design - $175" at bounding box center [641, 321] width 140 height 20
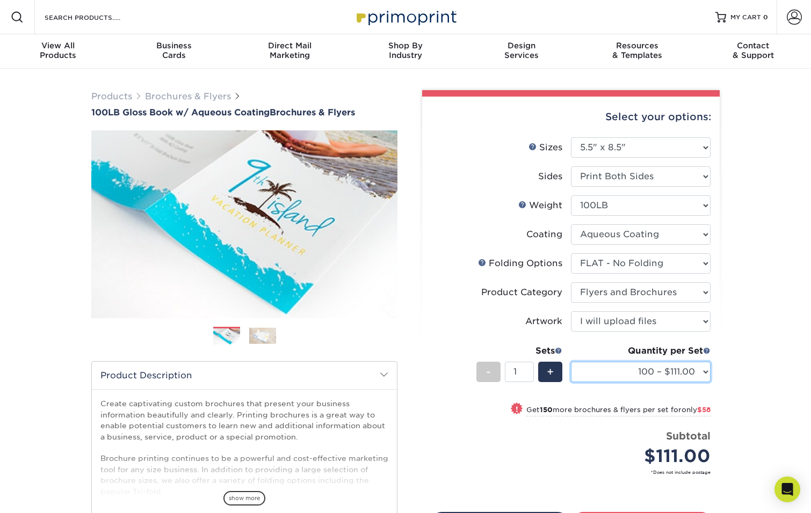
click at [664, 373] on select "100 – $111.00 250 – $169.00 500 – $180.00 1000 – $187.00 2000 – $219.00 2500 – …" at bounding box center [641, 372] width 140 height 20
select select "5000 – $331.00"
click at [571, 362] on select "100 – $111.00 250 – $169.00 500 – $180.00 1000 – $187.00 2000 – $219.00 2500 – …" at bounding box center [641, 372] width 140 height 20
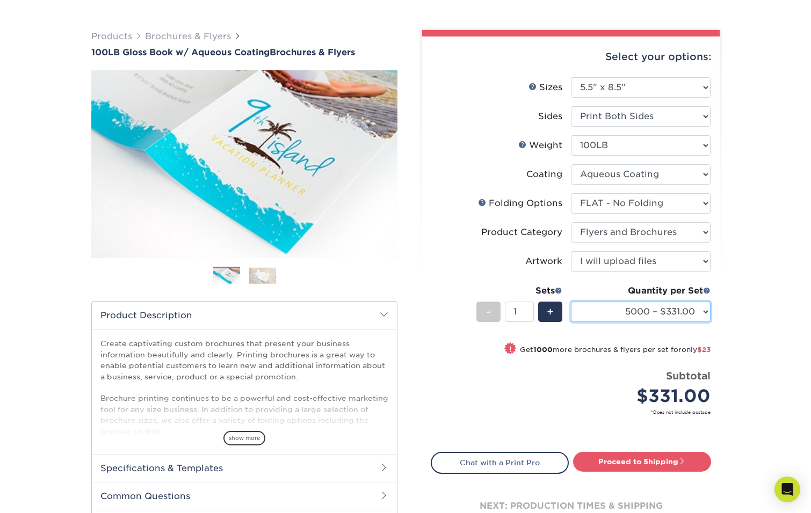
scroll to position [62, 0]
